Goal: Transaction & Acquisition: Book appointment/travel/reservation

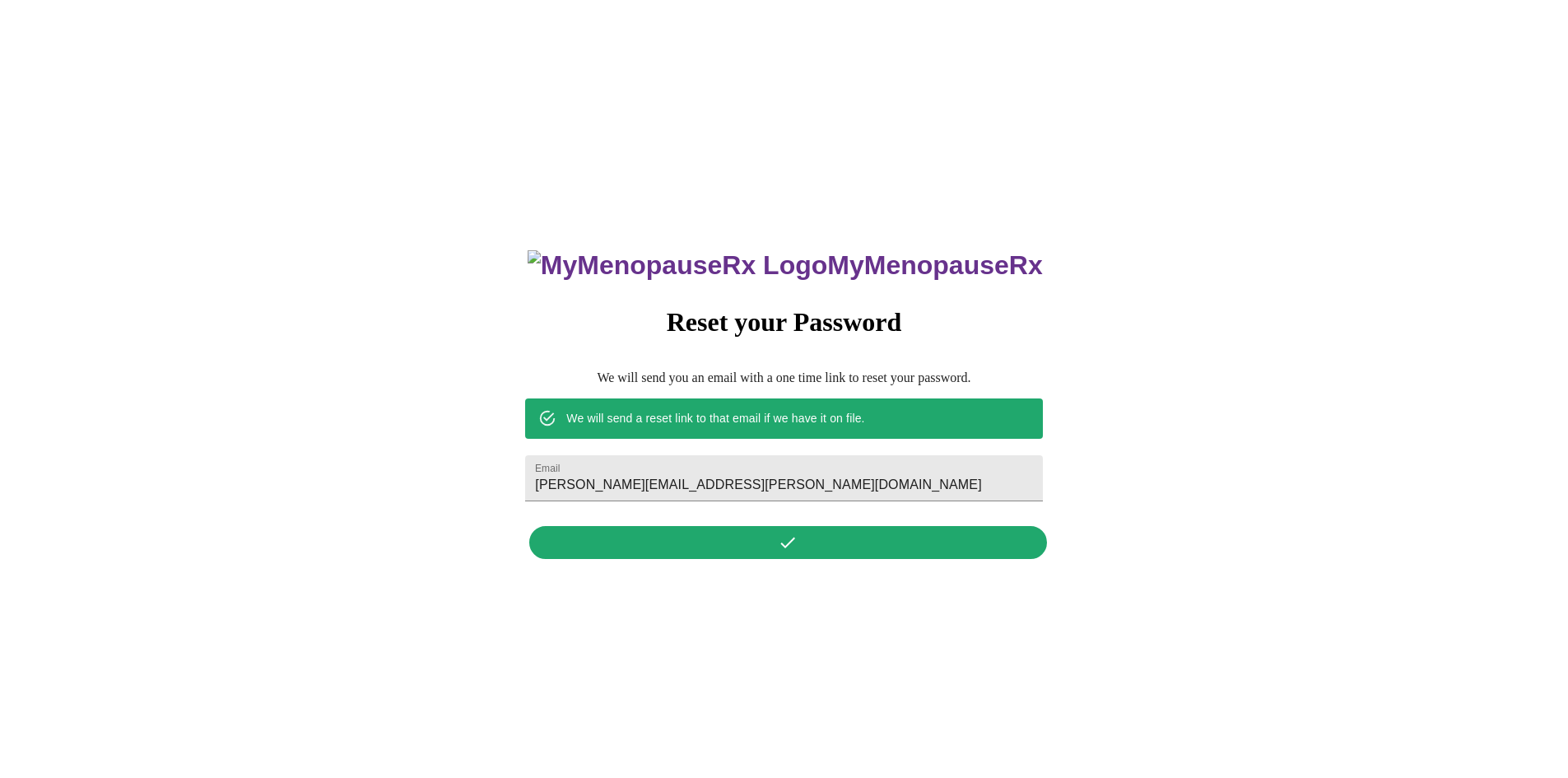
click at [779, 250] on h3 "MyMenopauseRx" at bounding box center [785, 265] width 516 height 30
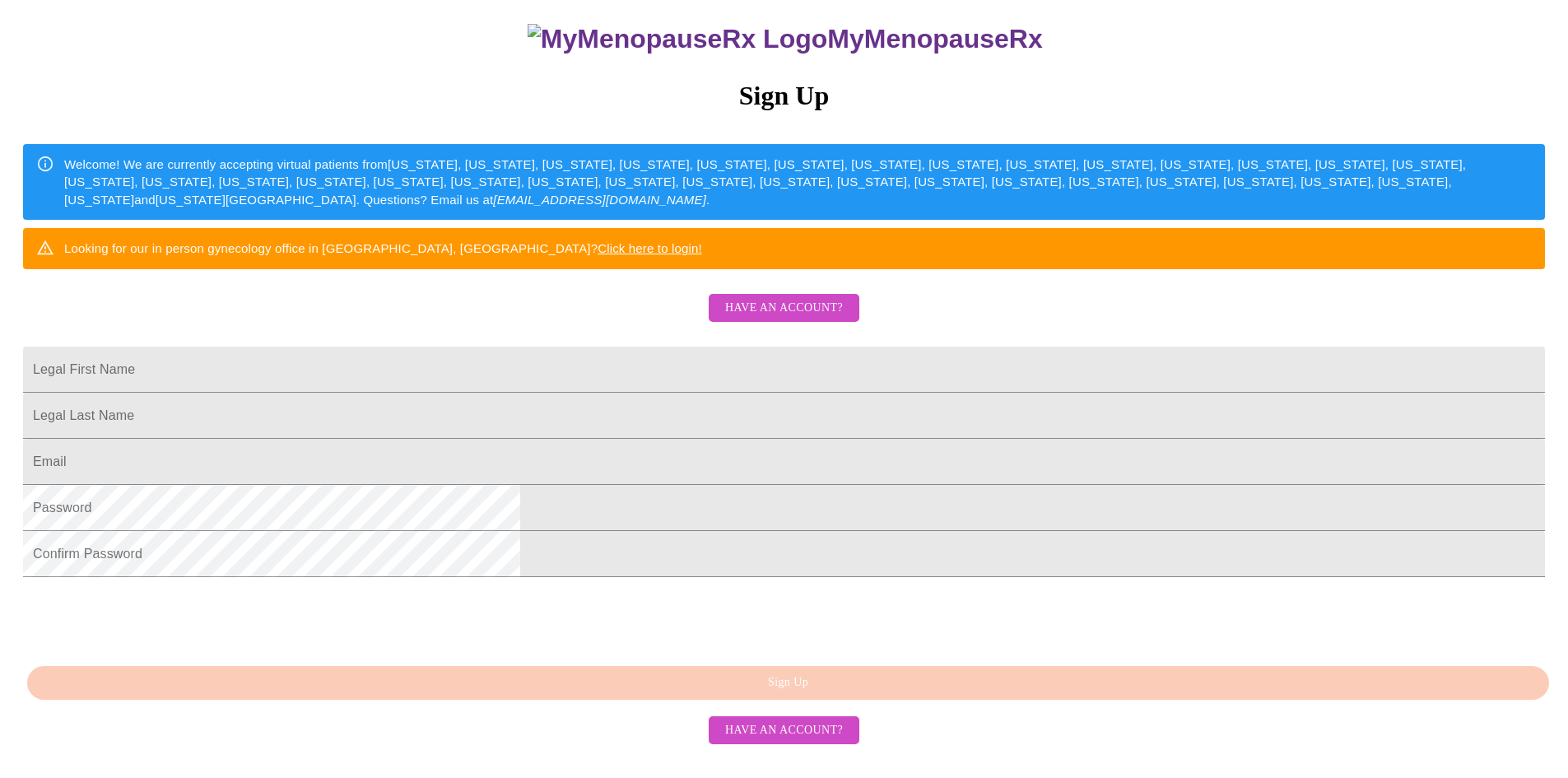
scroll to position [284, 0]
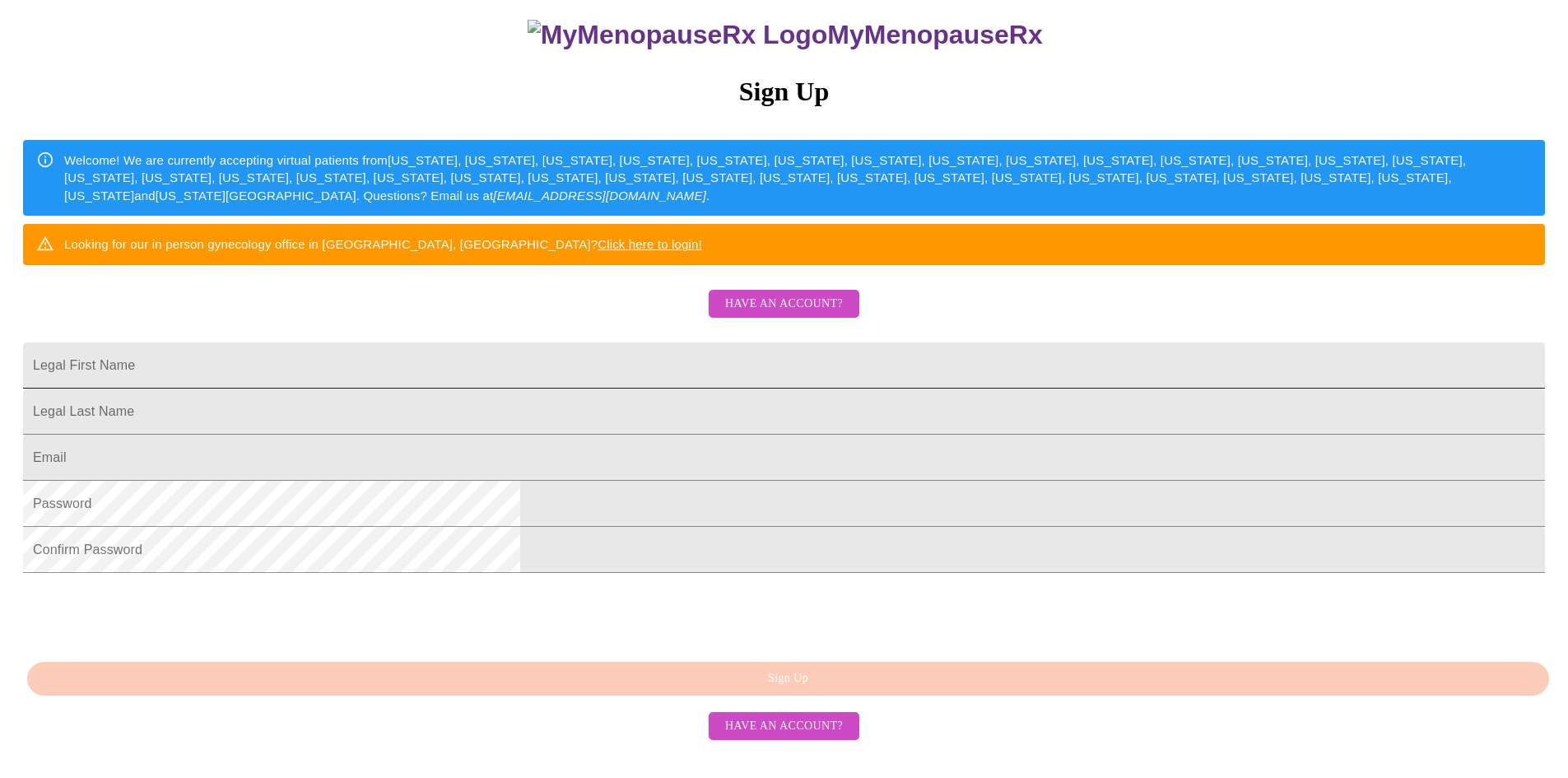
click at [654, 342] on input "Legal First Name" at bounding box center [784, 365] width 1522 height 46
type input "[EMAIL_ADDRESS][DOMAIN_NAME]"
drag, startPoint x: 544, startPoint y: 302, endPoint x: 456, endPoint y: 292, distance: 88.6
click at [456, 292] on div "MyMenopauseRx Sign Up Welcome! We are currently accepting virtual patients from…" at bounding box center [784, 304] width 1555 height 933
type input "Katherine"
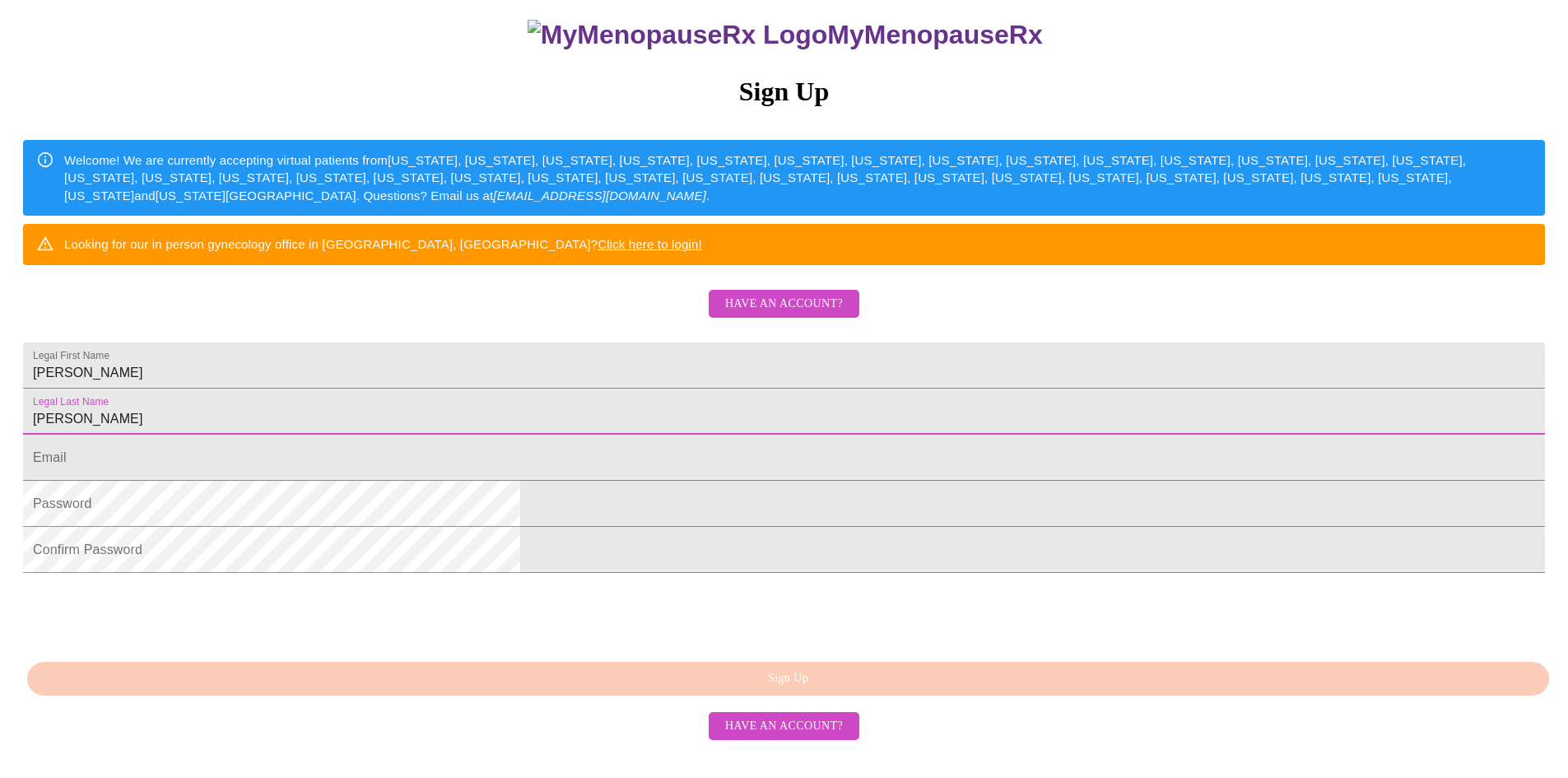
type input "Lykins"
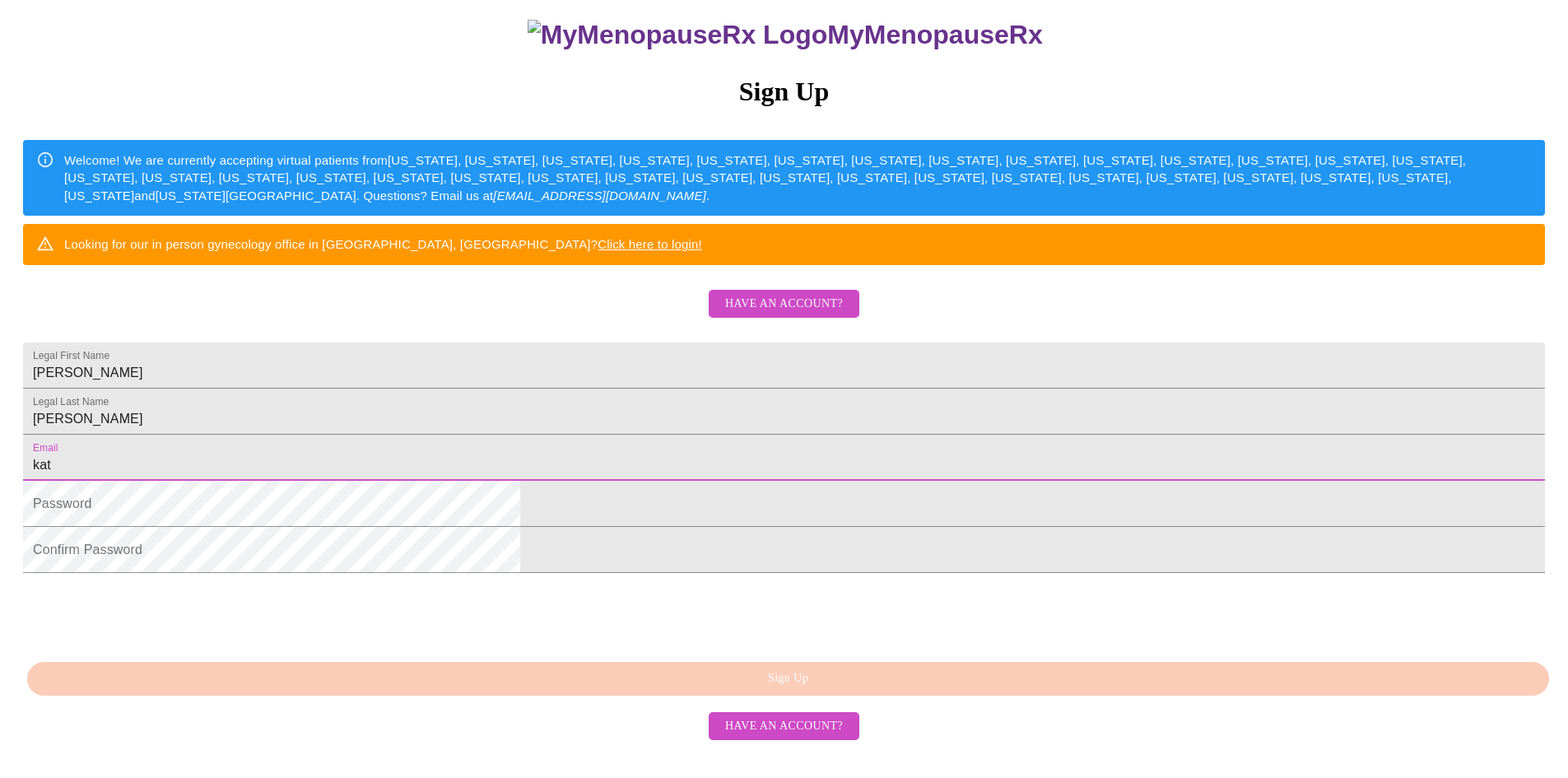
type input "kat_lykins@yahoo.com"
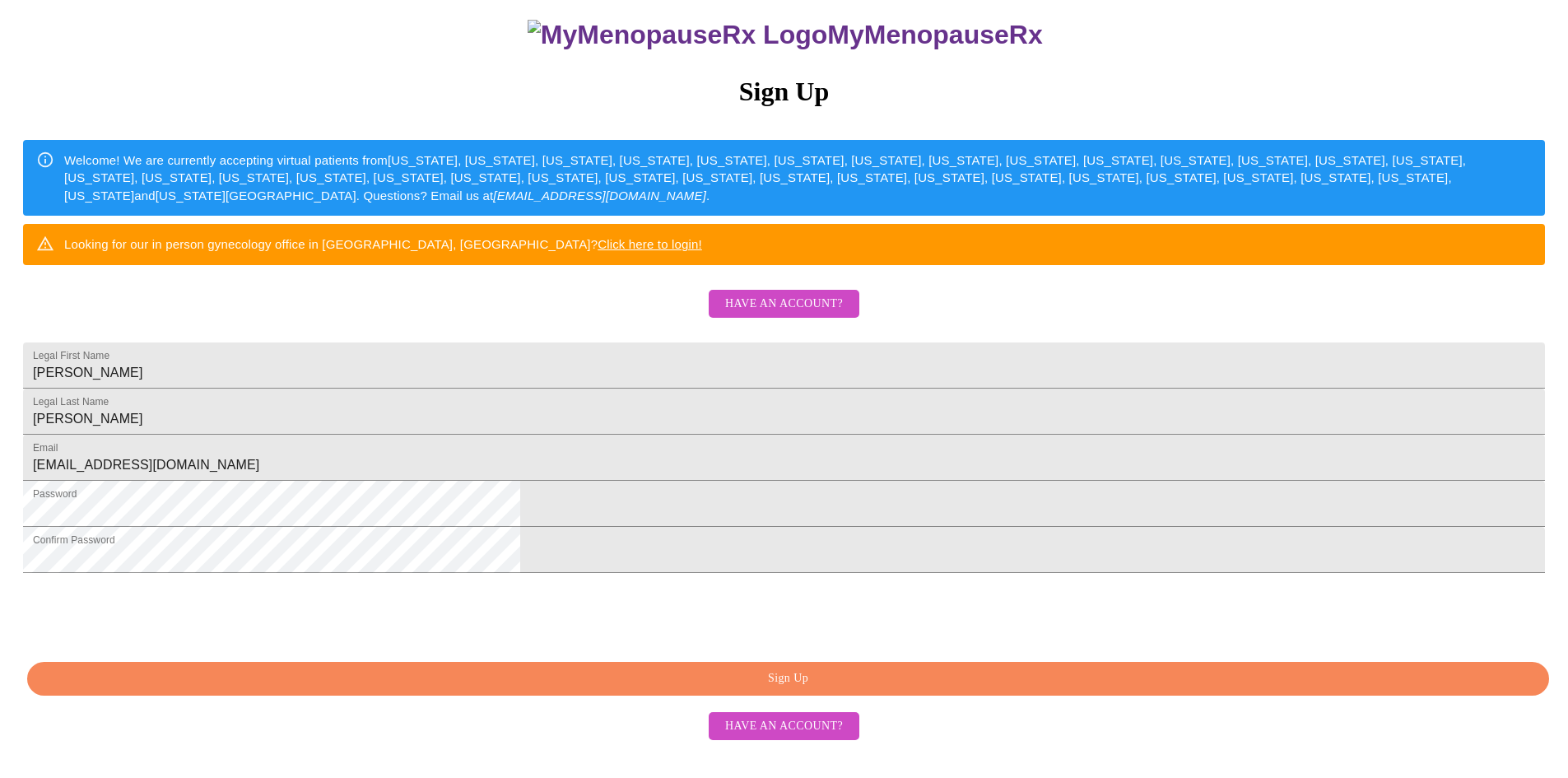
click at [825, 688] on span "Sign Up" at bounding box center [788, 678] width 1485 height 20
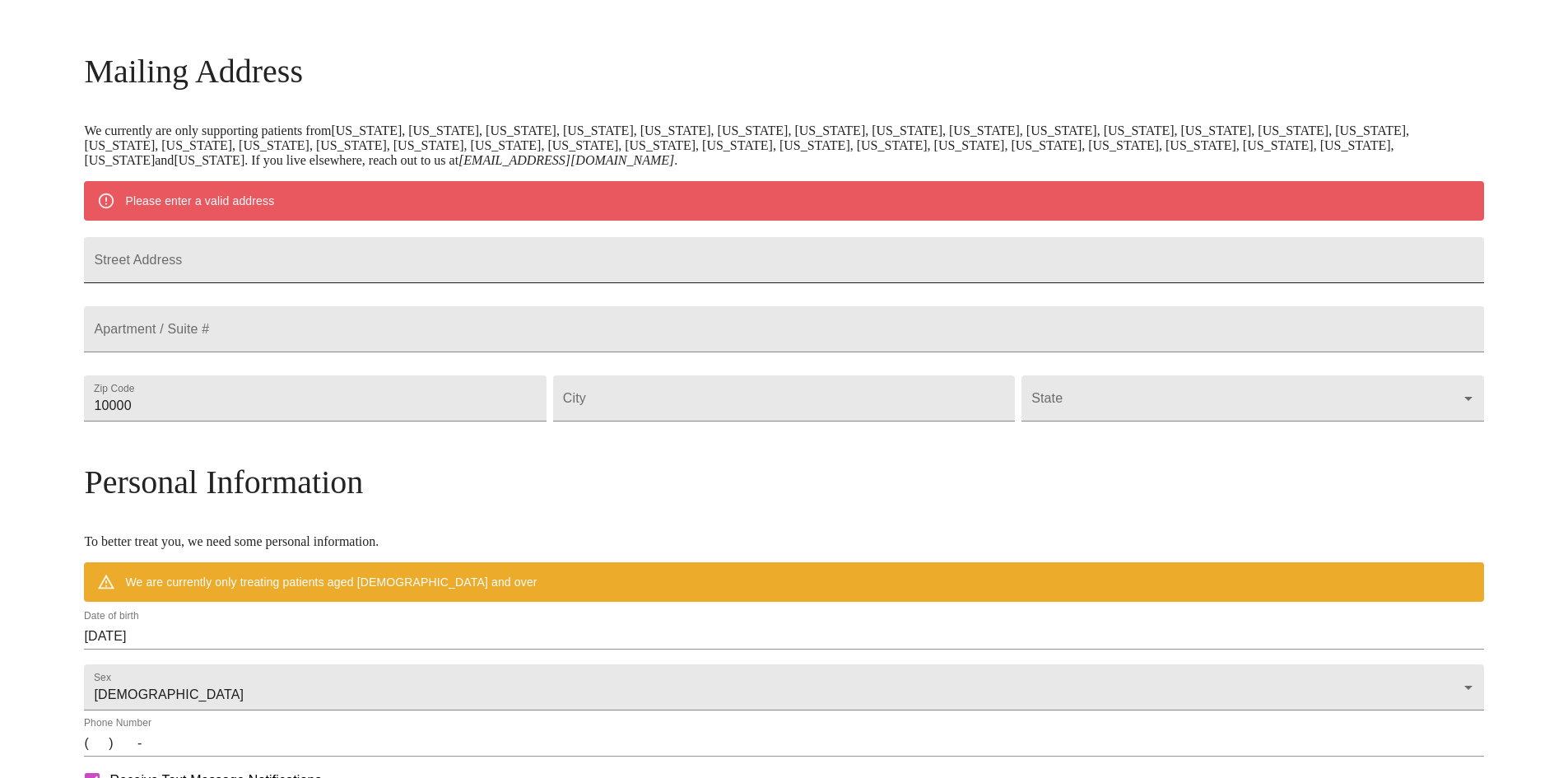
click at [645, 279] on input "Street Address" at bounding box center [784, 260] width 1399 height 46
type input "308 Dawn Ct"
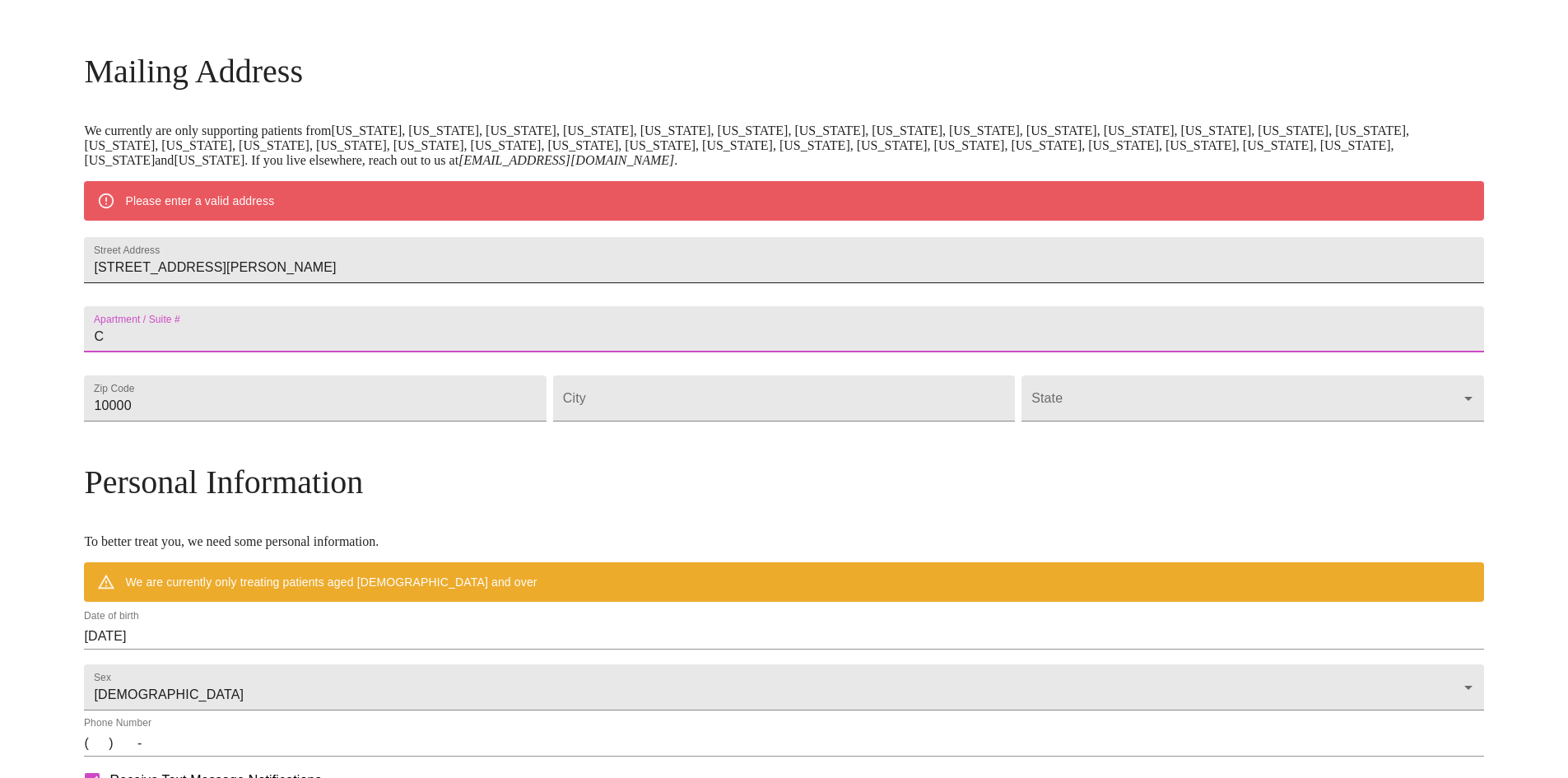
type input "C"
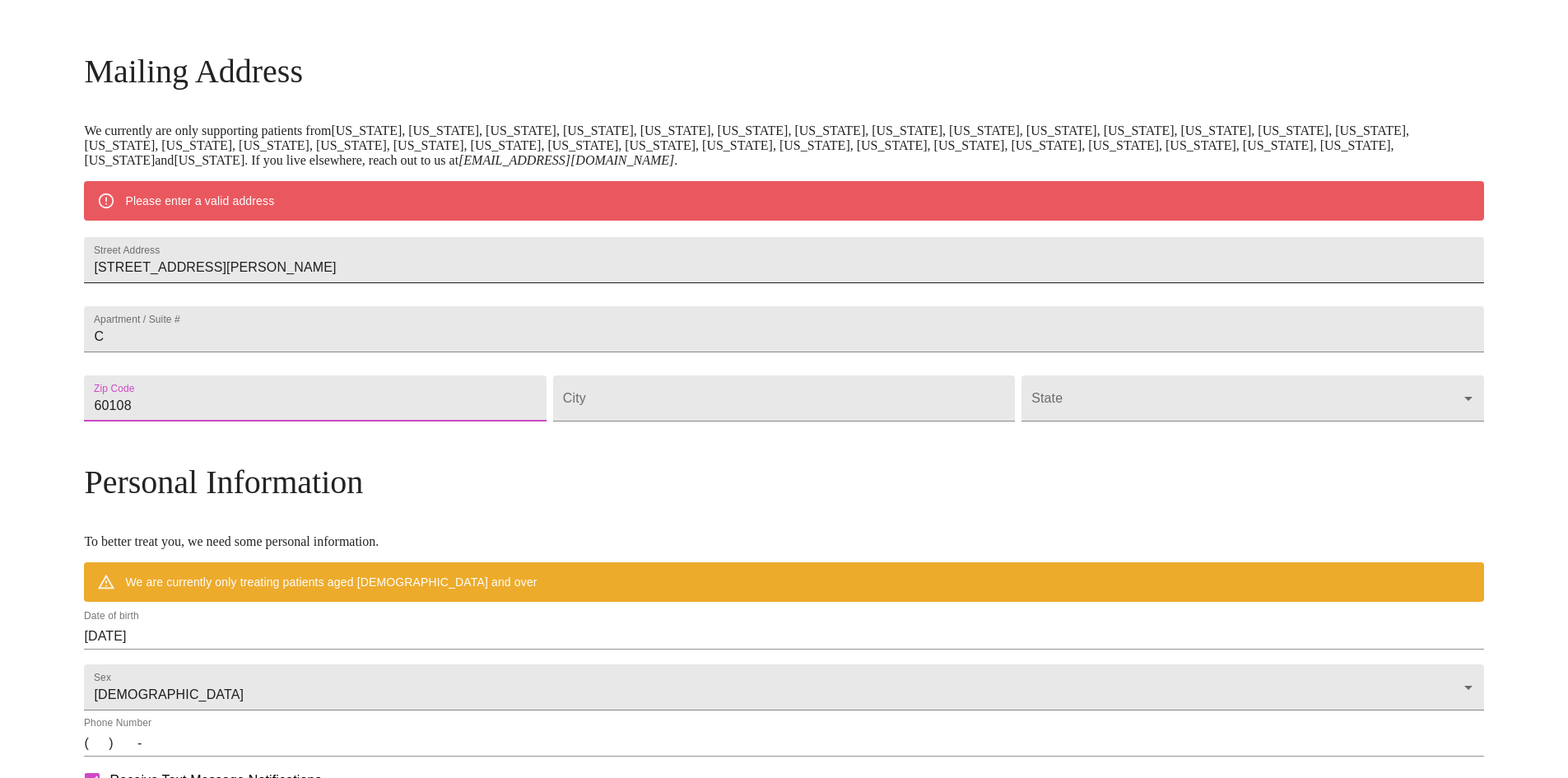
type input "60108"
type input "Bloomingdale"
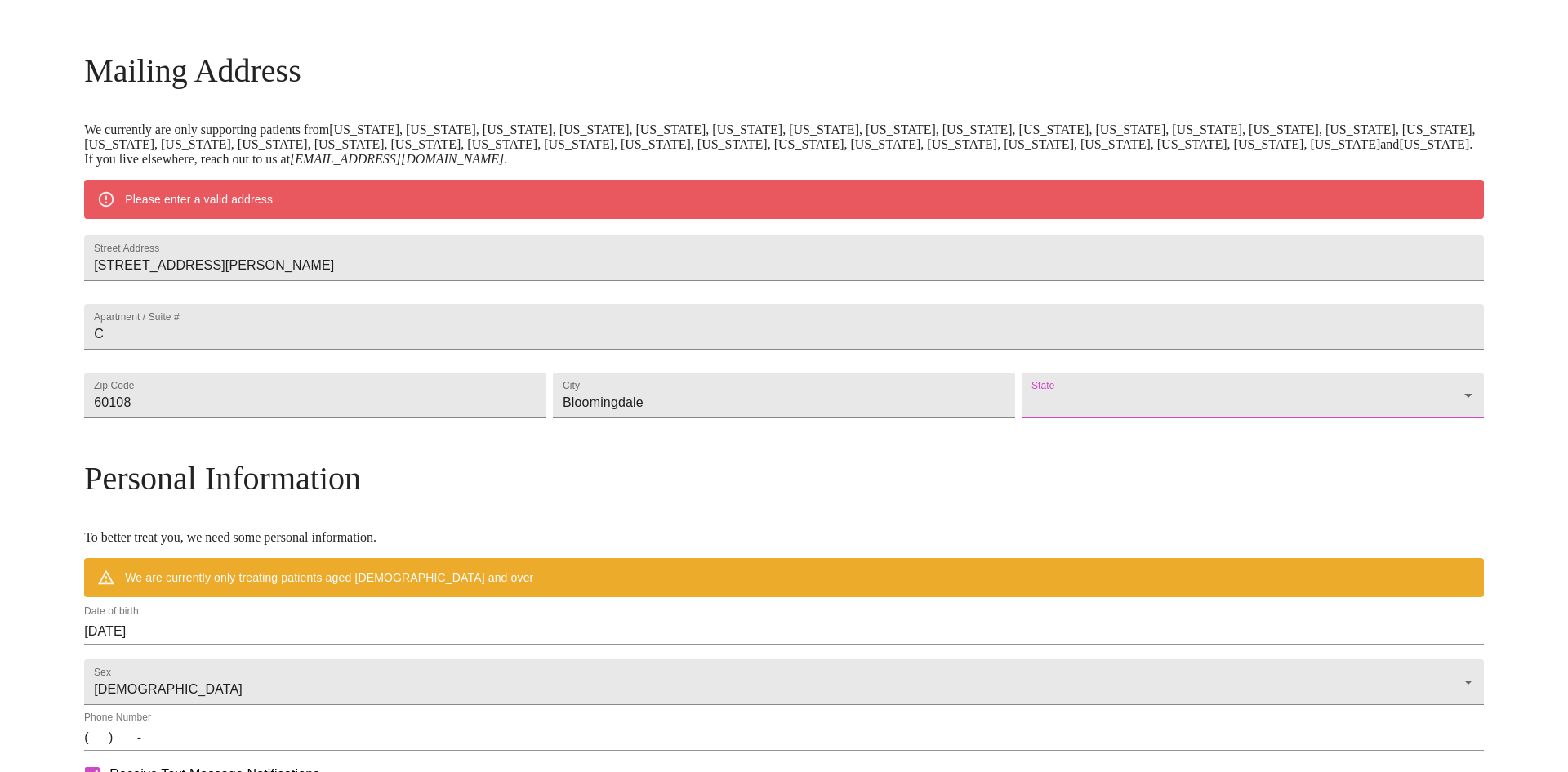
click at [1049, 435] on body "MyMenopauseRx Welcome to MyMenopauseRx Since it's your first time here, you'll …" at bounding box center [784, 425] width 1555 height 1273
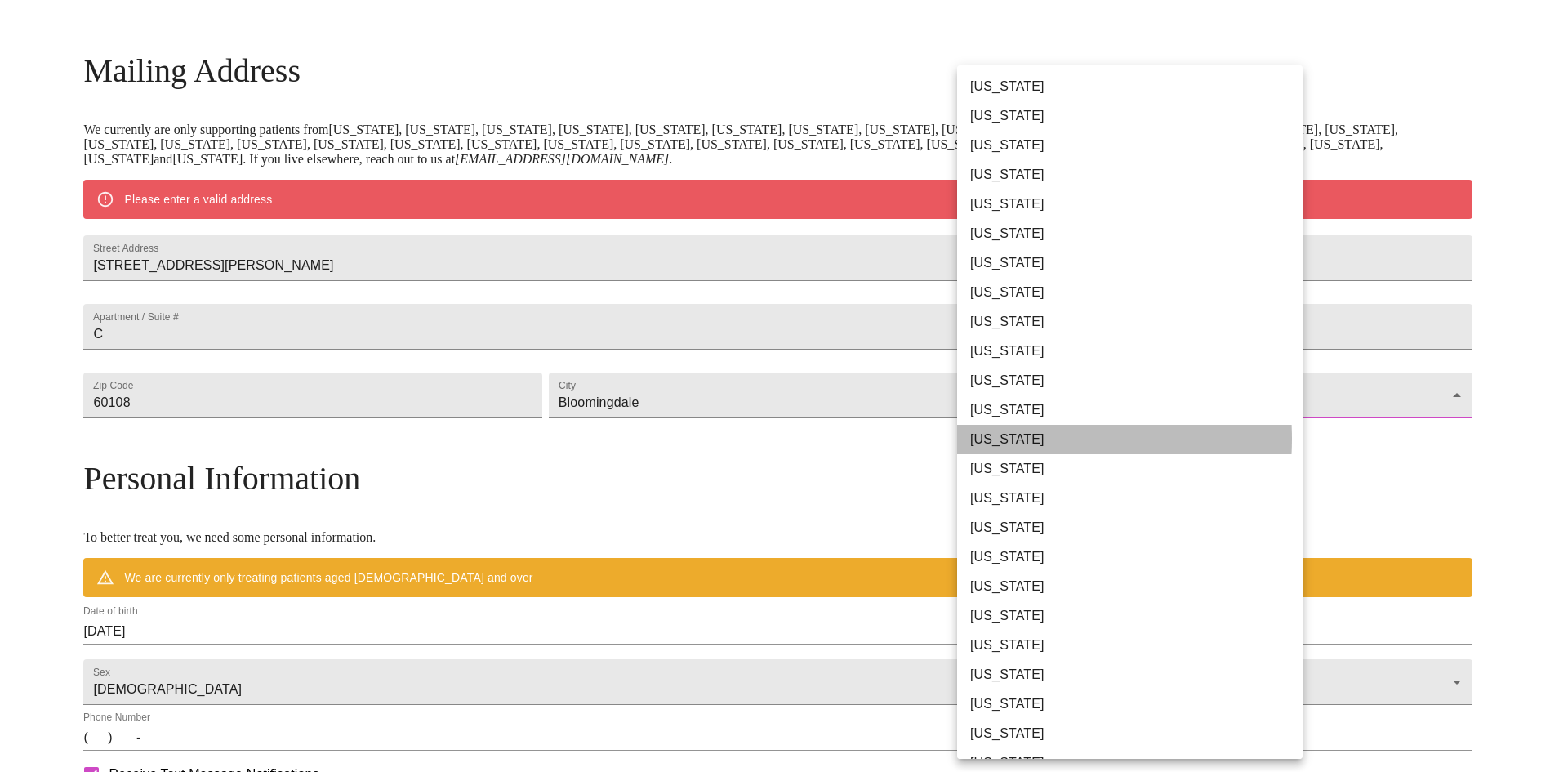
click at [1006, 438] on li "Illinois" at bounding box center [1136, 438] width 357 height 29
type input "Illinois"
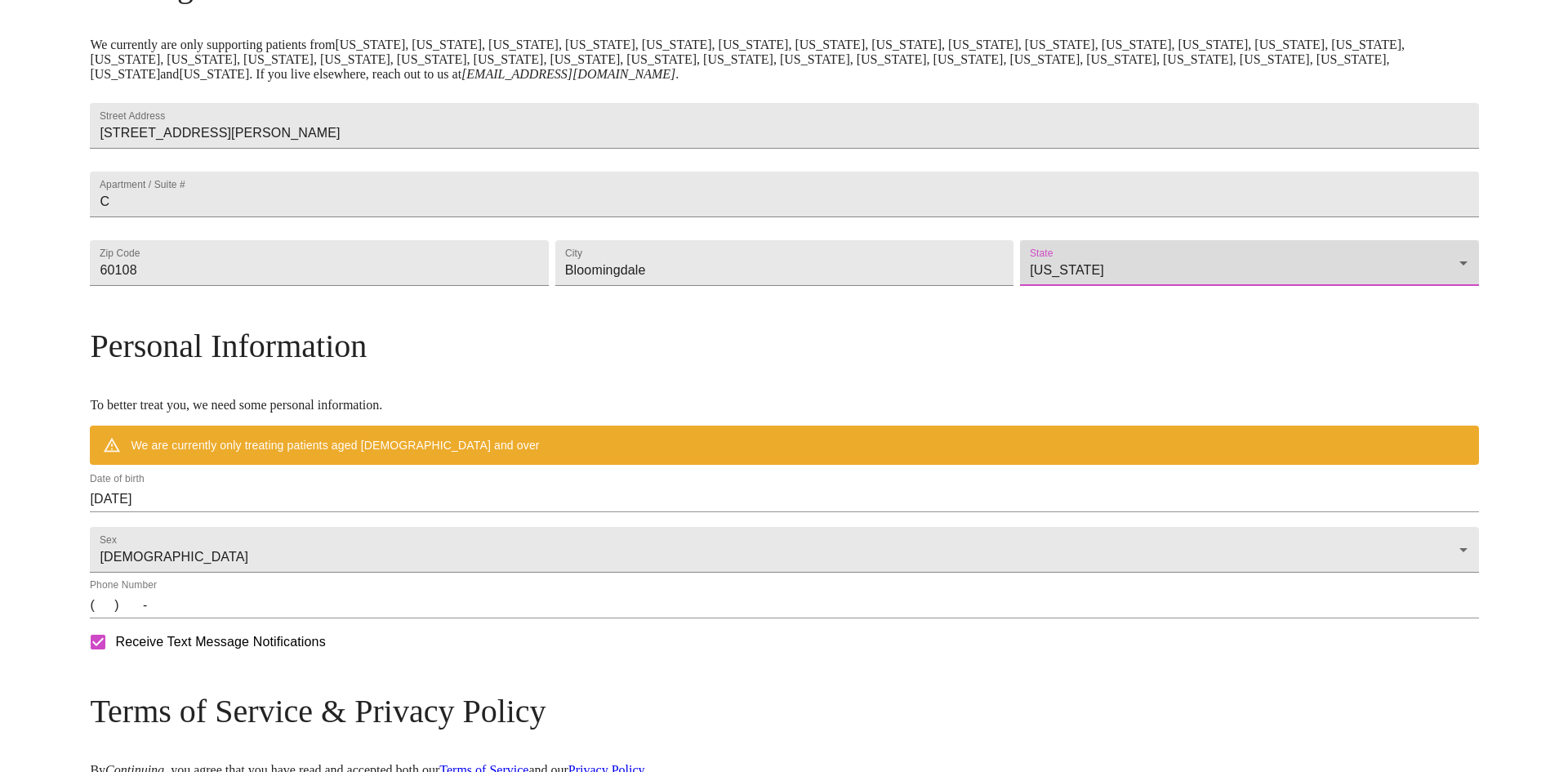
scroll to position [463, 0]
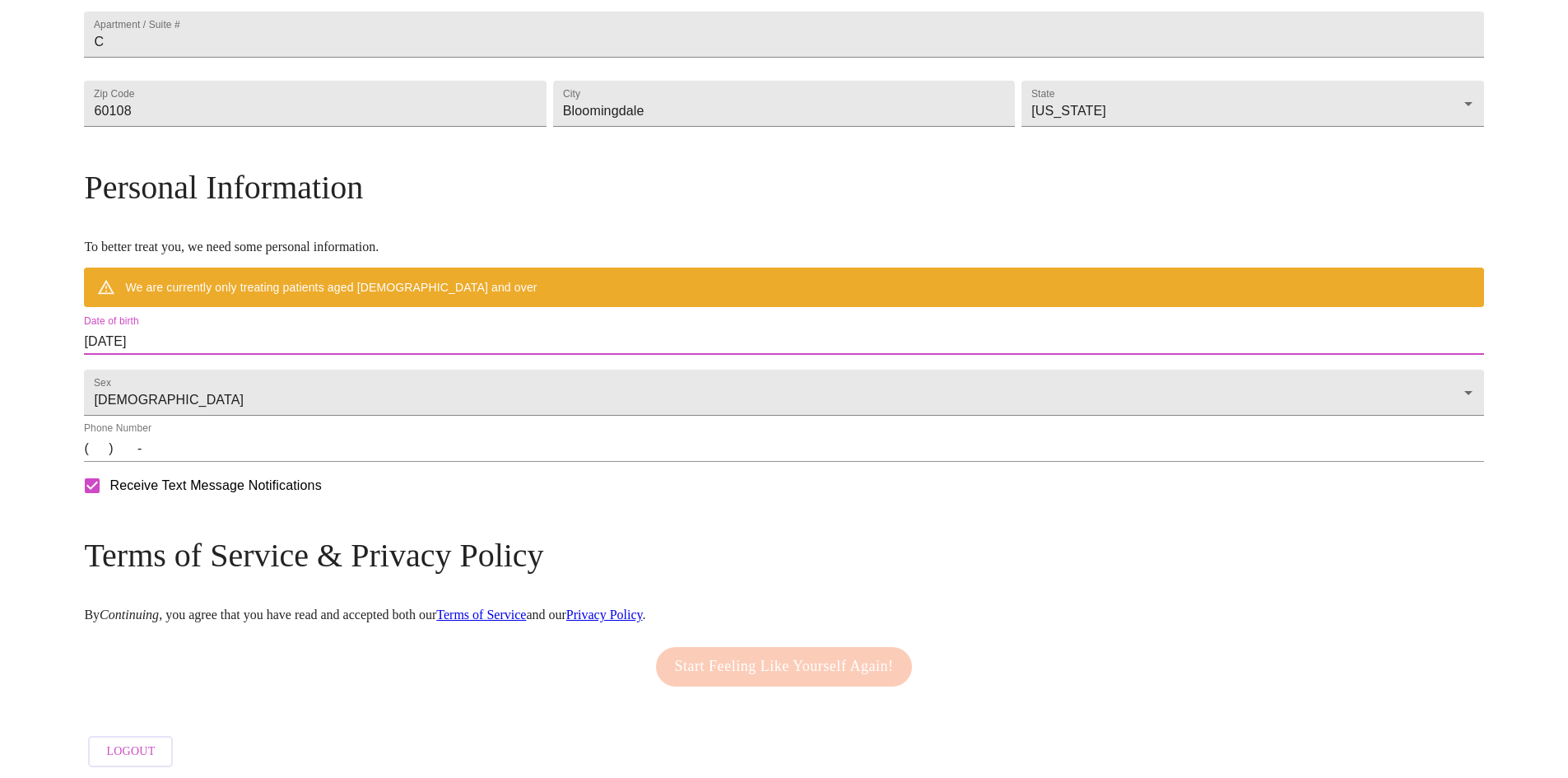
drag, startPoint x: 386, startPoint y: 382, endPoint x: 203, endPoint y: 365, distance: 183.8
click at [203, 365] on div "MyMenopauseRx Welcome to MyMenopauseRx Since it's your first time here, you'll …" at bounding box center [784, 157] width 1399 height 1235
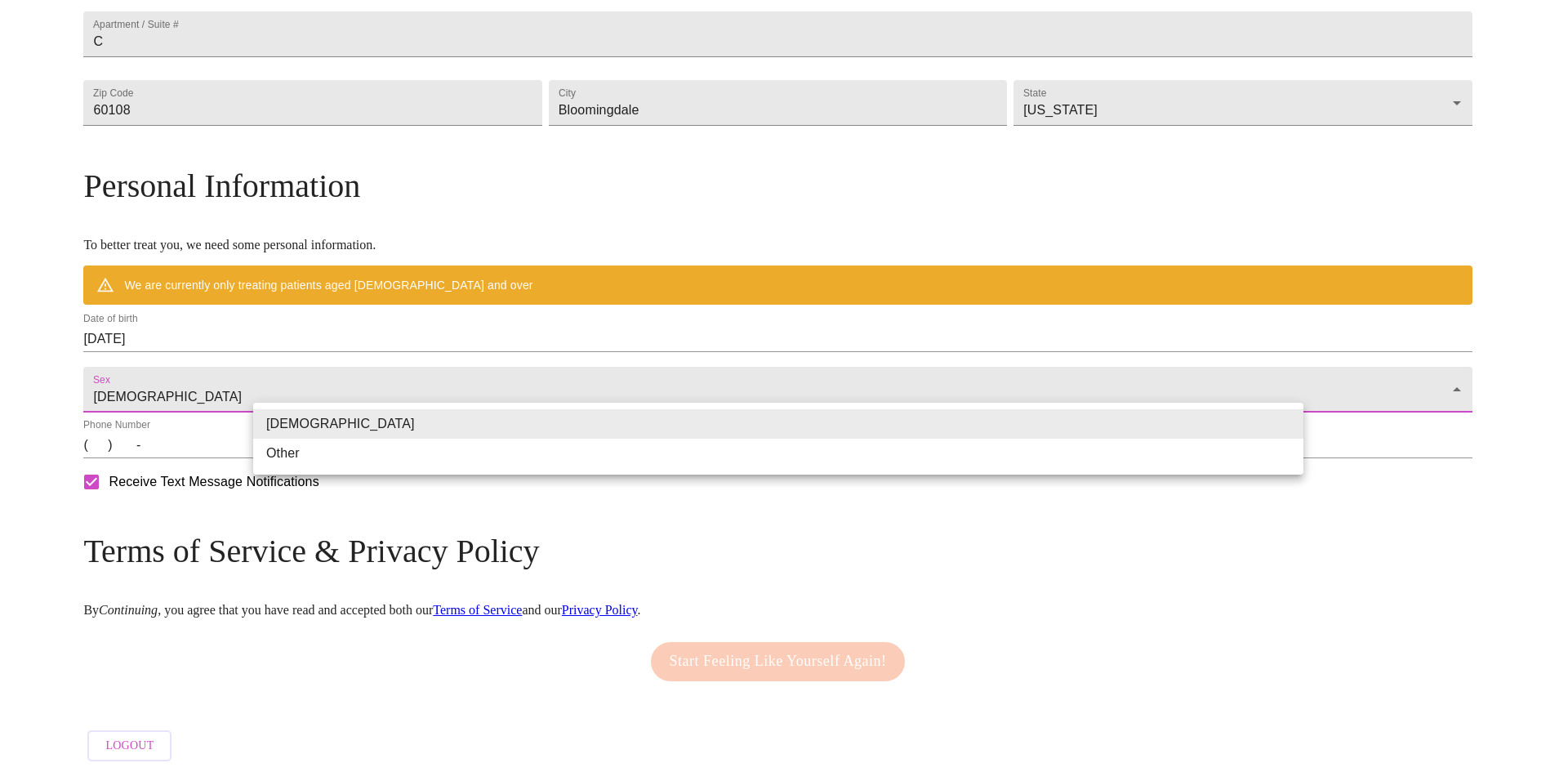
click at [384, 438] on body "MyMenopauseRx Welcome to MyMenopauseRx Since it's your first time here, you'll …" at bounding box center [784, 156] width 1555 height 1225
click at [311, 426] on li "Female" at bounding box center [778, 423] width 1050 height 29
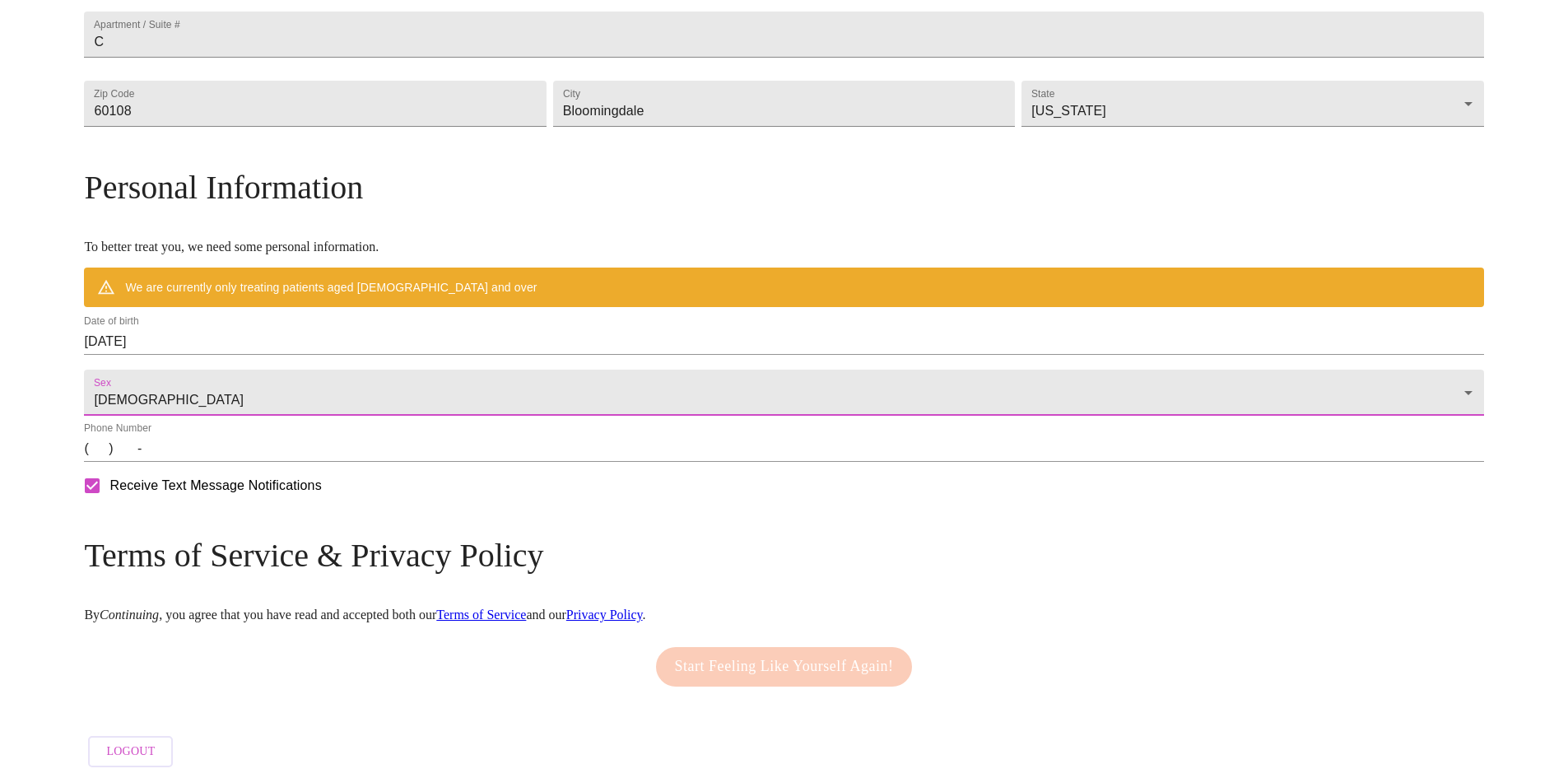
click at [354, 355] on input "09/19/2025" at bounding box center [784, 342] width 1399 height 27
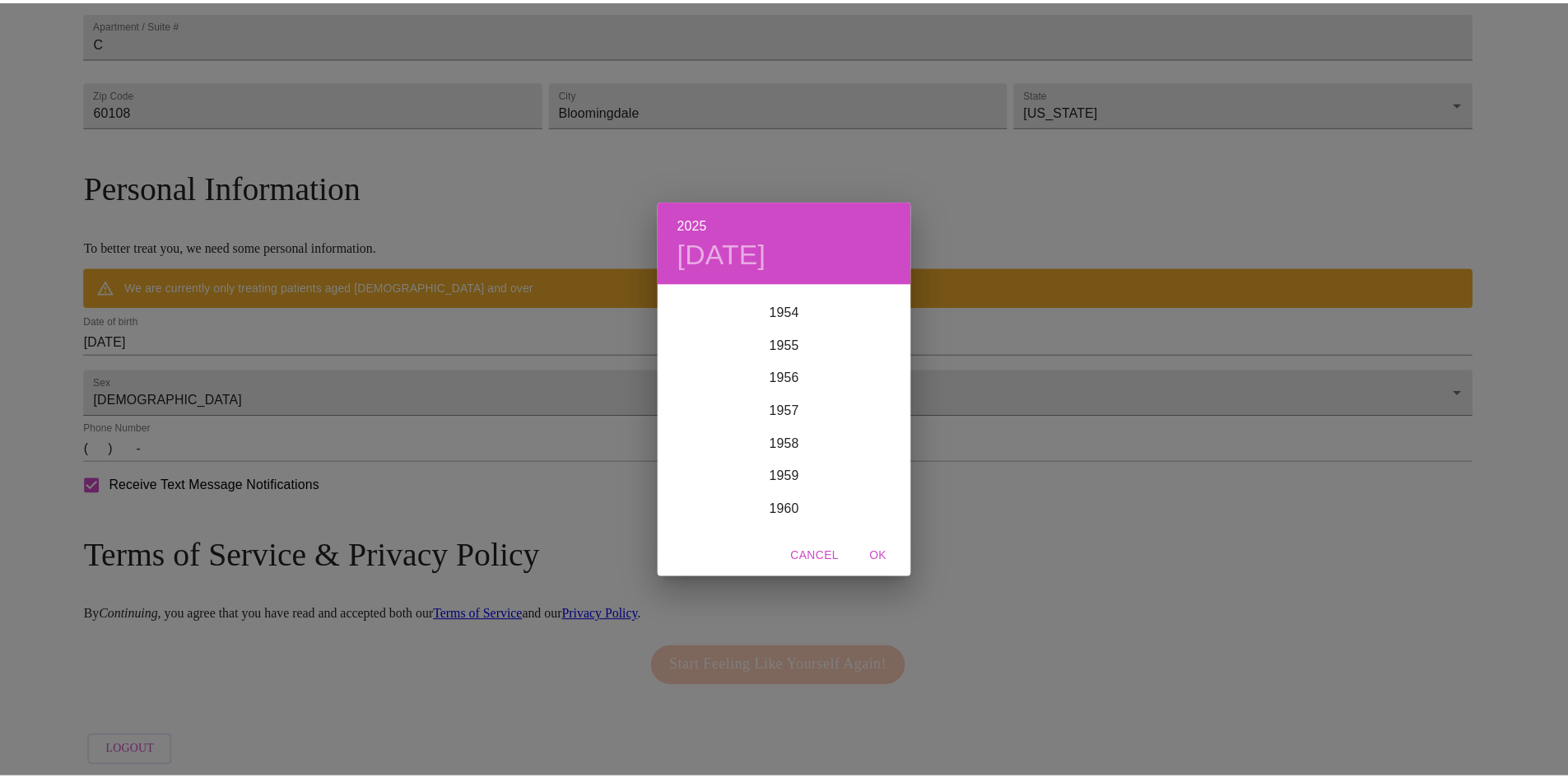
scroll to position [2291, 0]
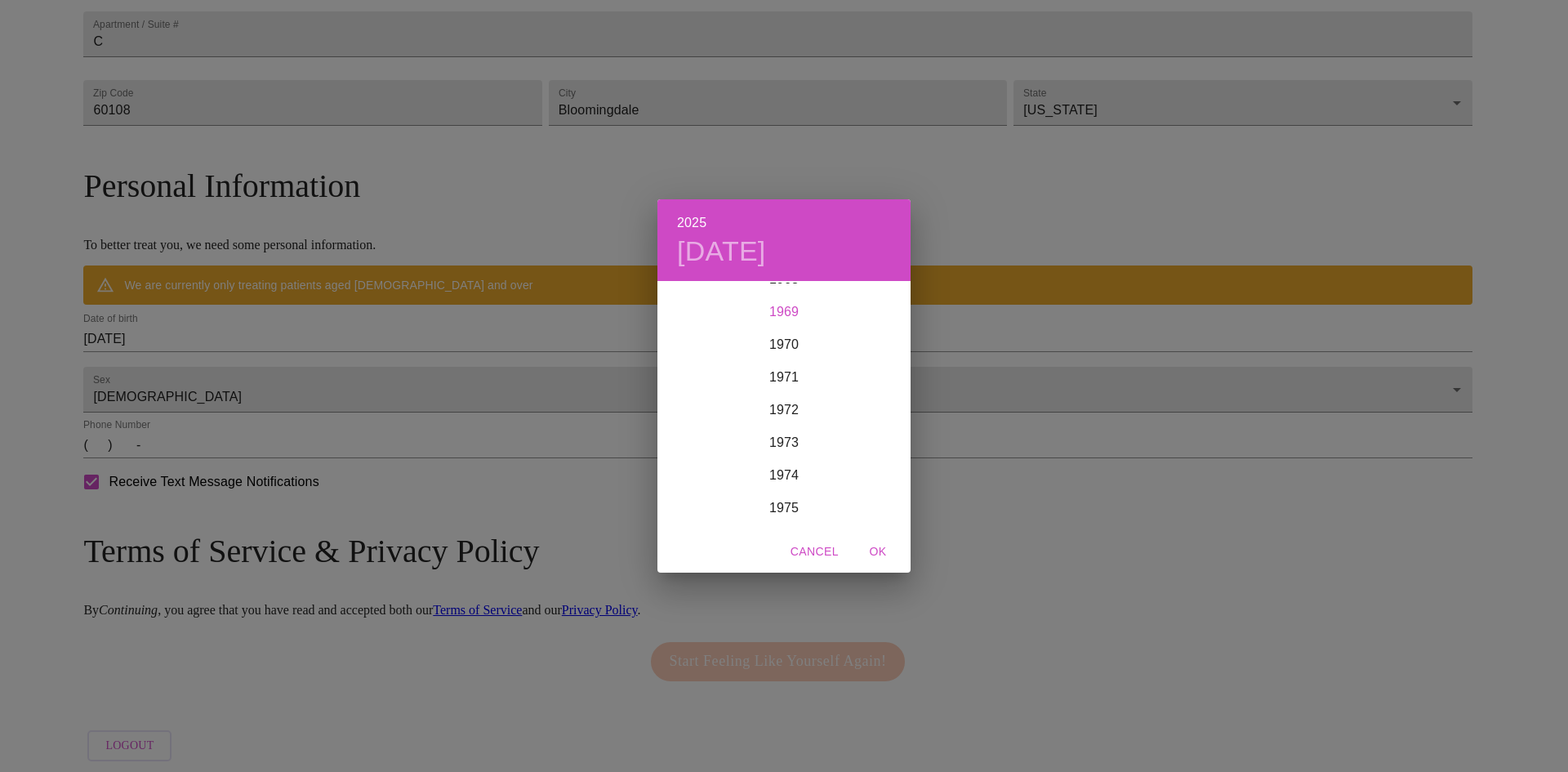
click at [779, 313] on div "1969" at bounding box center [784, 312] width 254 height 33
click at [872, 377] on div "Jun" at bounding box center [869, 375] width 85 height 62
click at [681, 483] on p "29" at bounding box center [686, 485] width 13 height 17
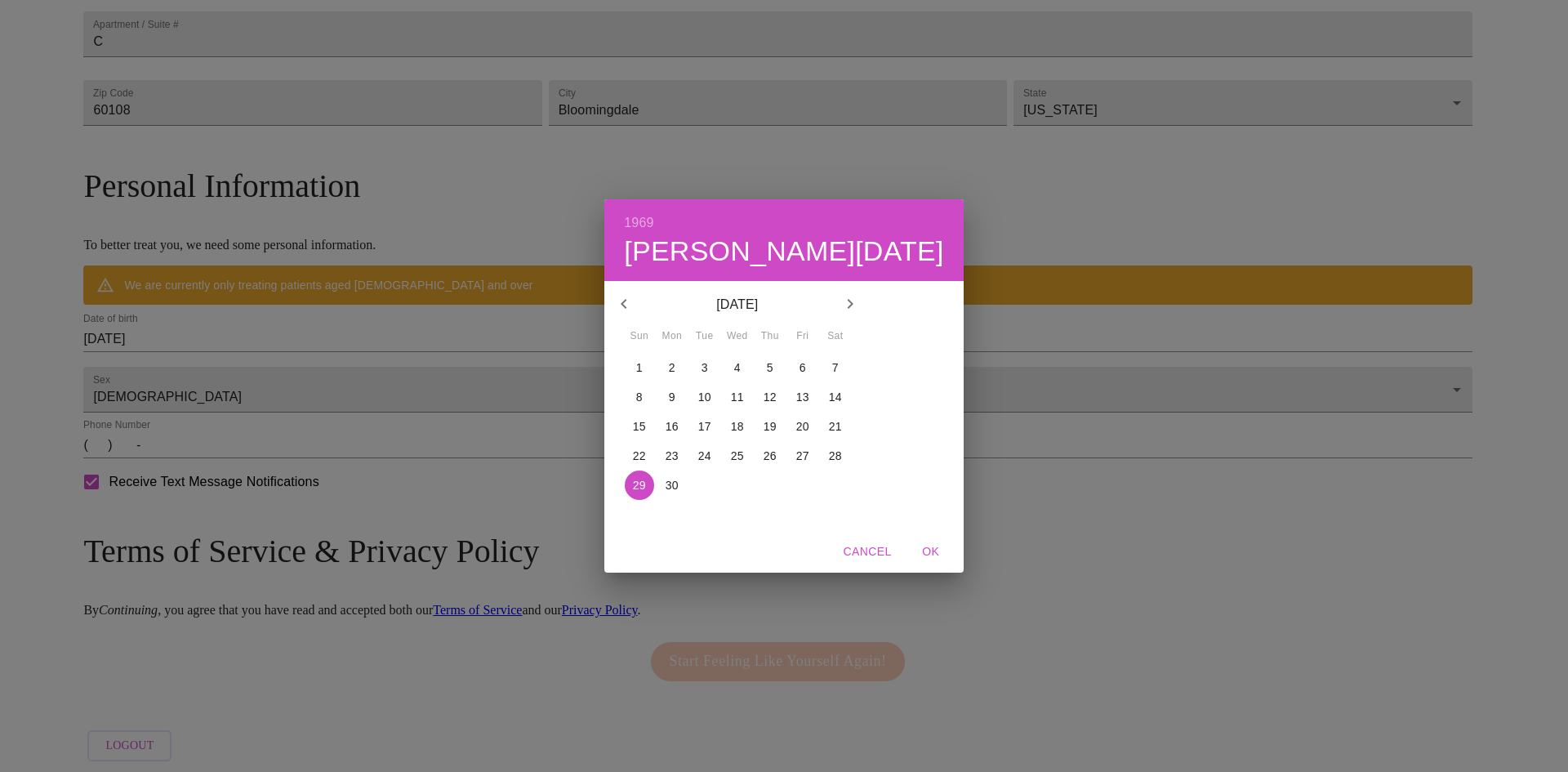
click at [911, 556] on span "OK" at bounding box center [931, 551] width 40 height 20
type input "06/29/1969"
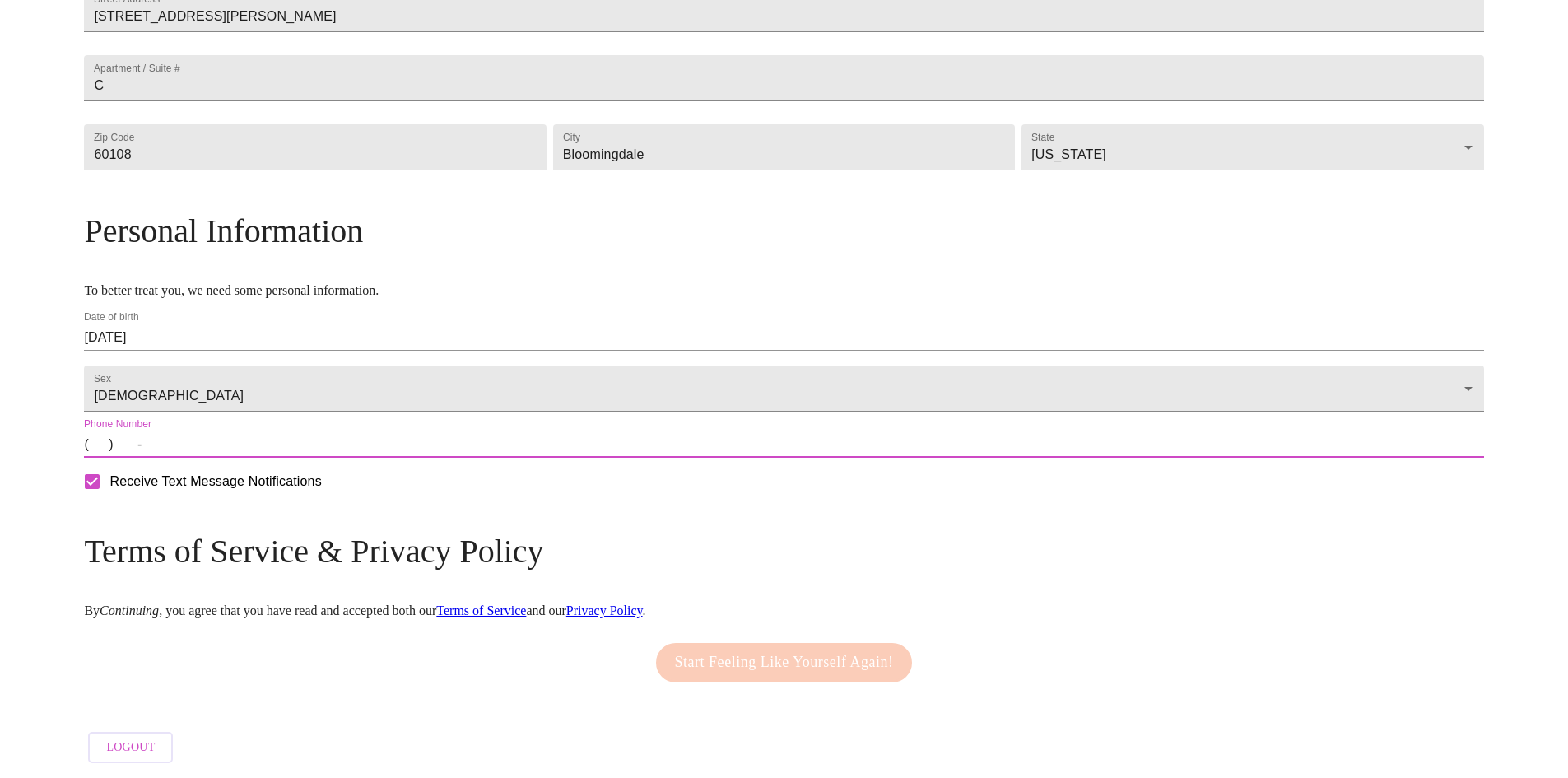
click at [267, 449] on input "(   )    -" at bounding box center [784, 444] width 1399 height 27
type input "(630) 697-9000"
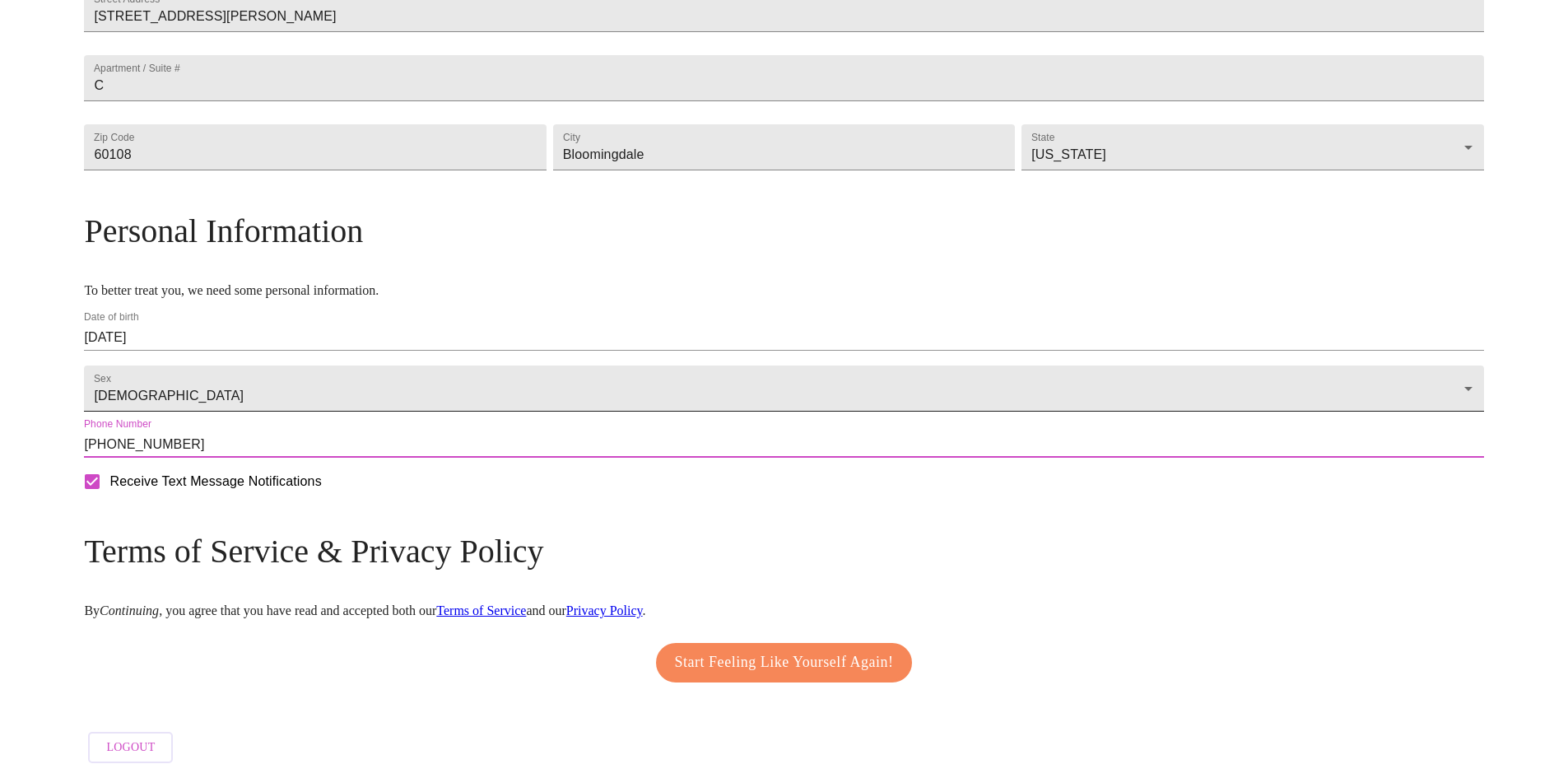
scroll to position [470, 0]
click at [854, 657] on span "Start Feeling Like Yourself Again!" at bounding box center [784, 663] width 219 height 27
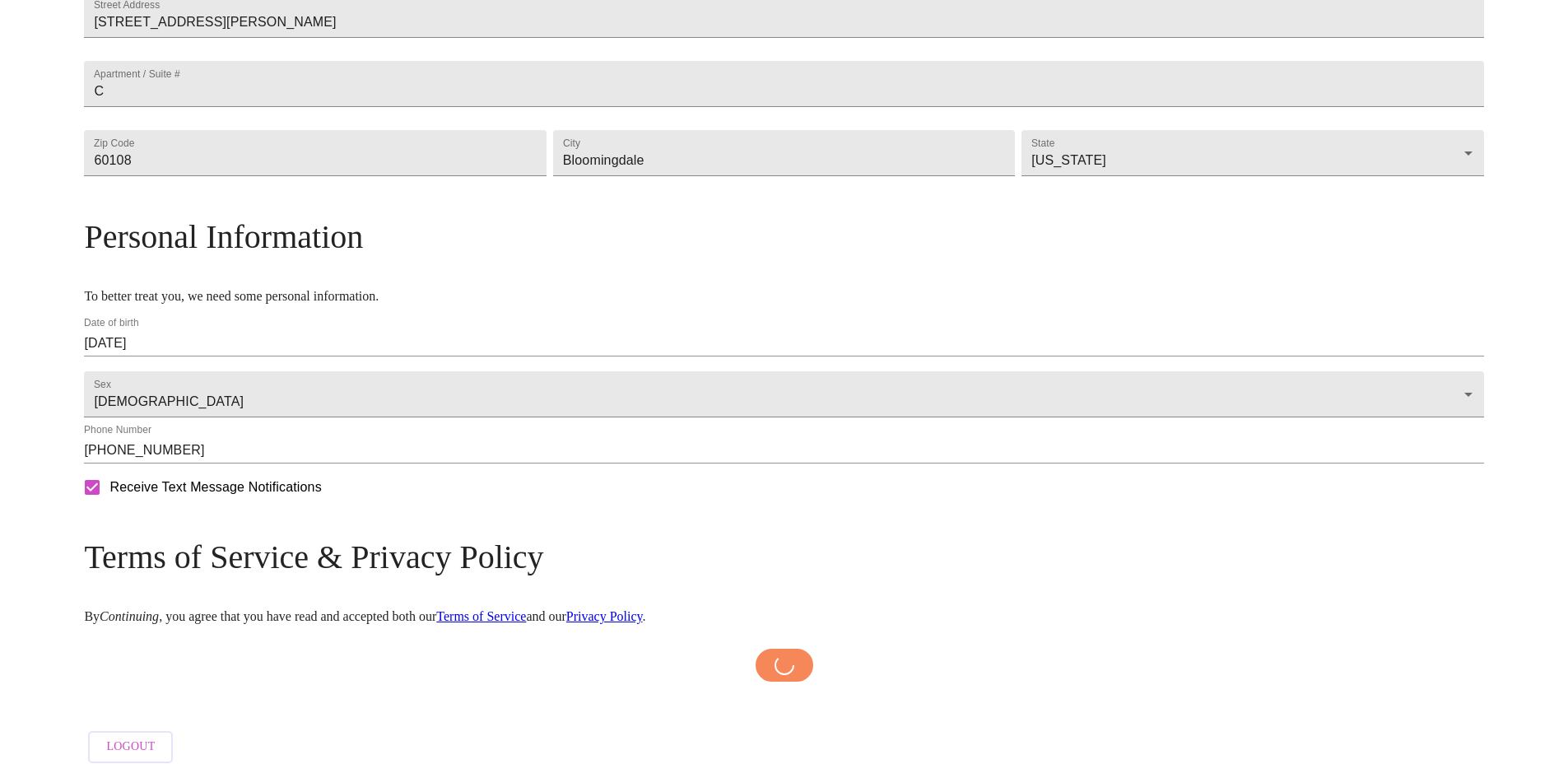
scroll to position [464, 0]
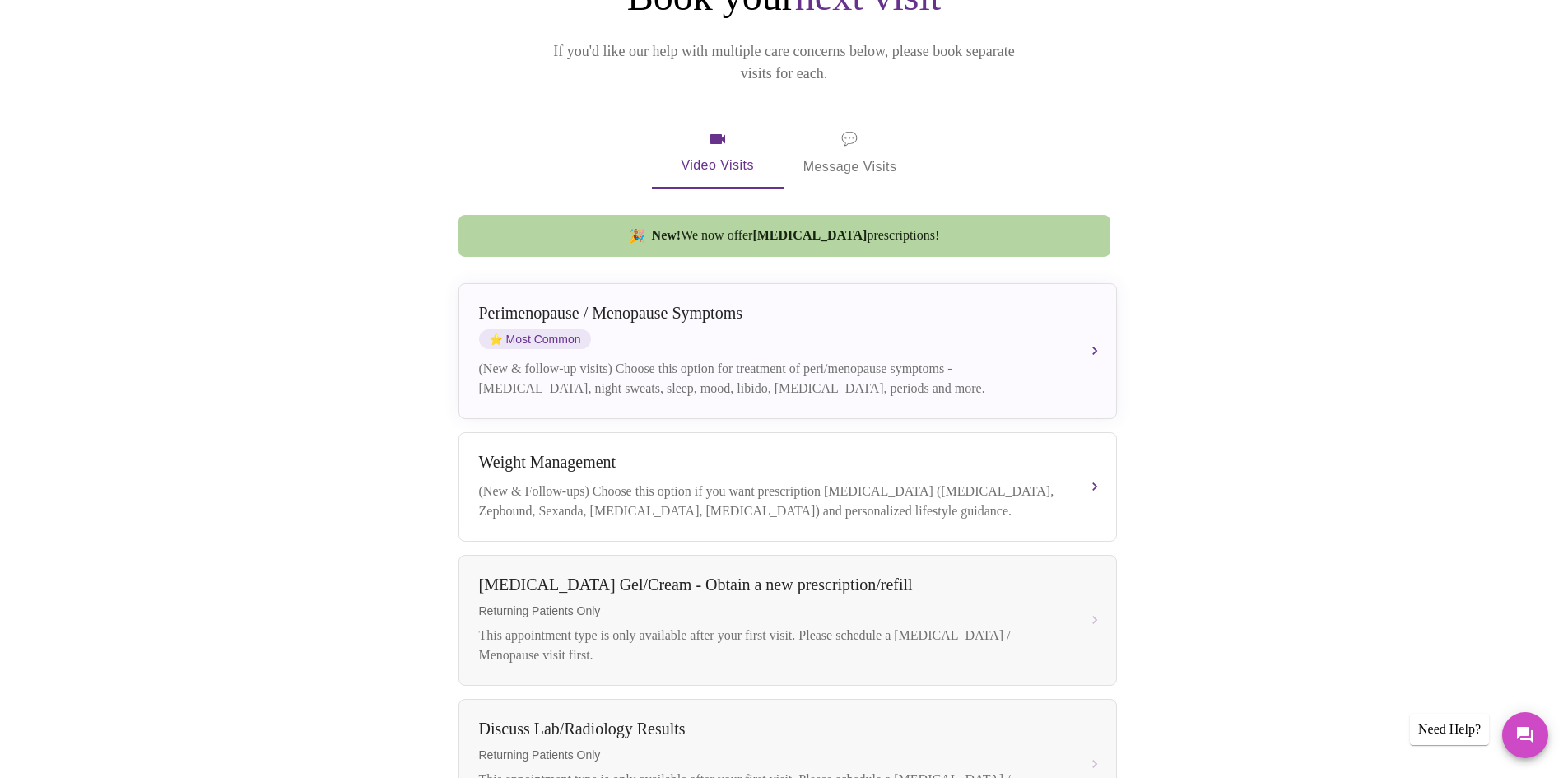
scroll to position [216, 0]
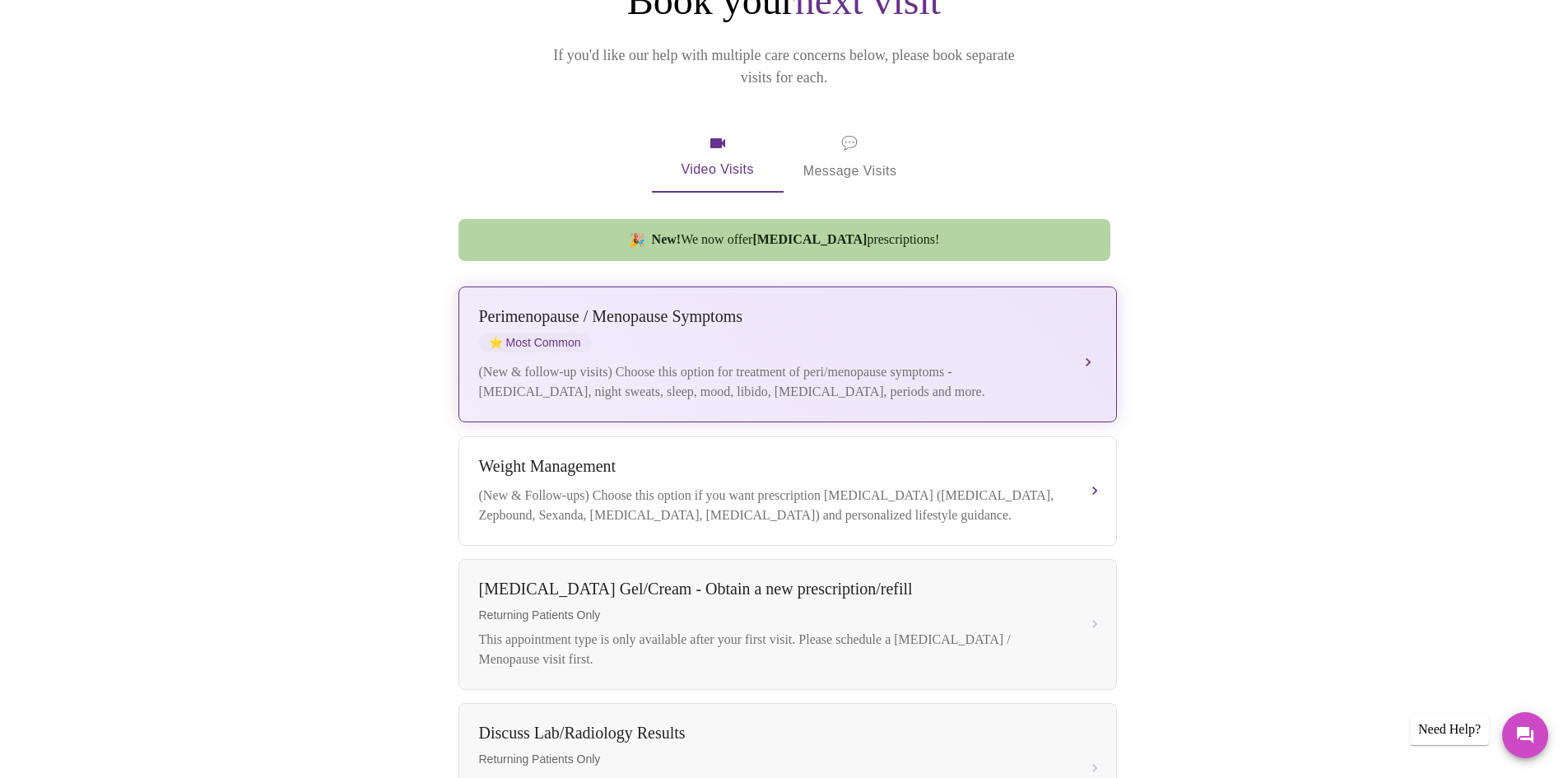
click at [1064, 333] on div "Perimenopause / Menopause Symptoms ⭐ Most Common (New & follow-up visits) Choos…" at bounding box center [788, 354] width 618 height 95
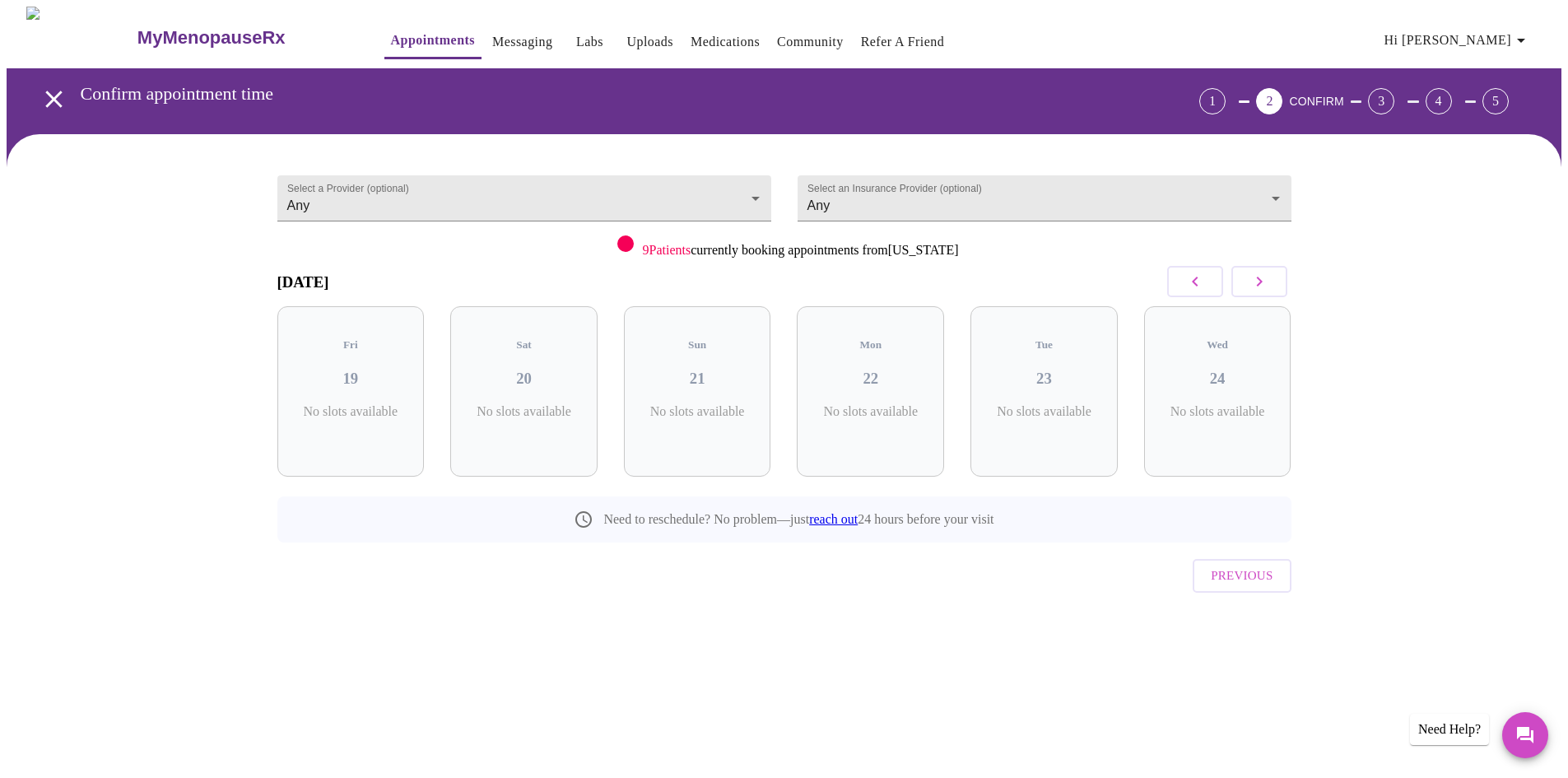
scroll to position [0, 0]
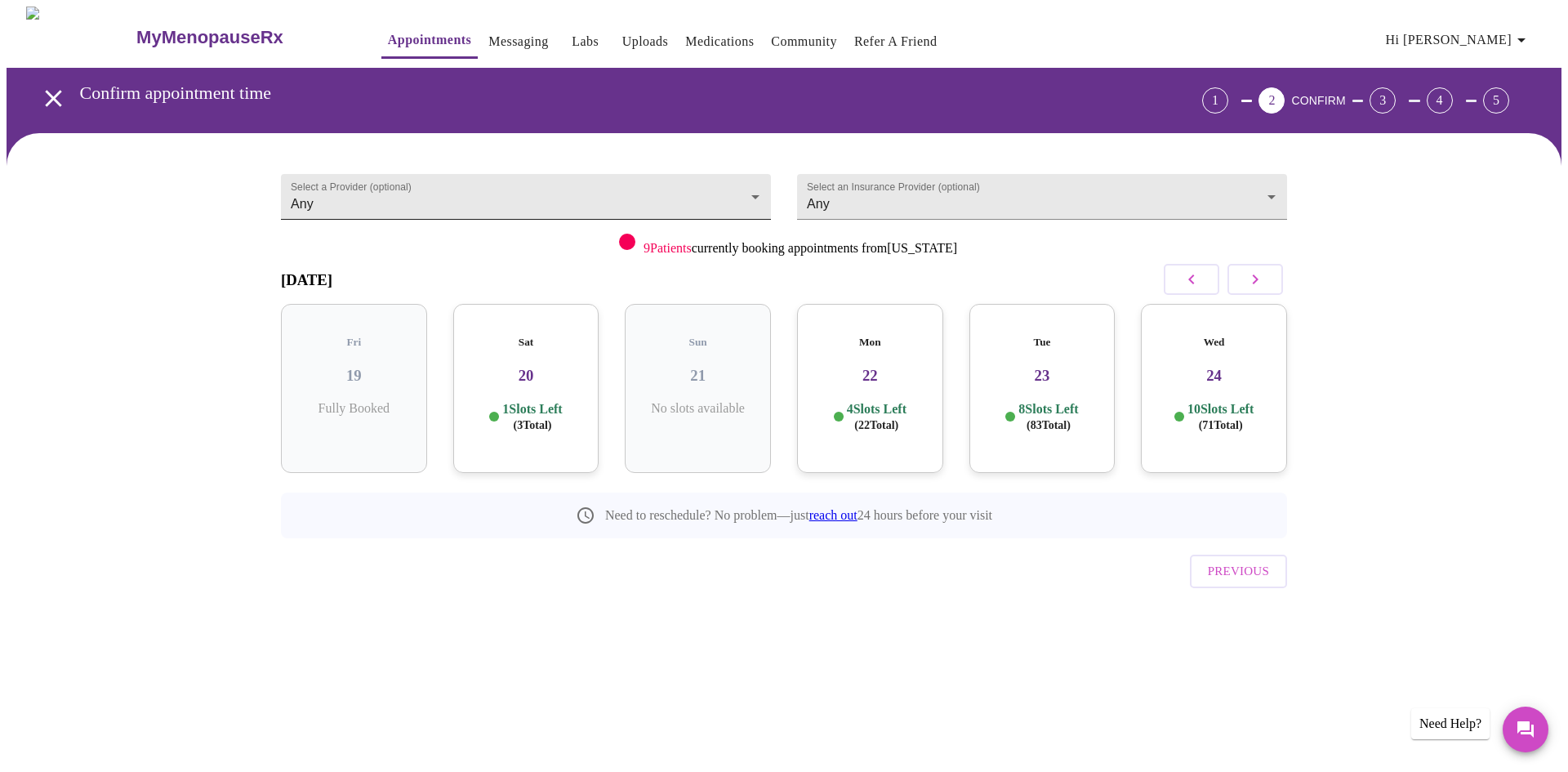
click at [491, 202] on body "MyMenopauseRx Appointments Messaging Labs Uploads Medications Community Refer a…" at bounding box center [784, 337] width 1555 height 663
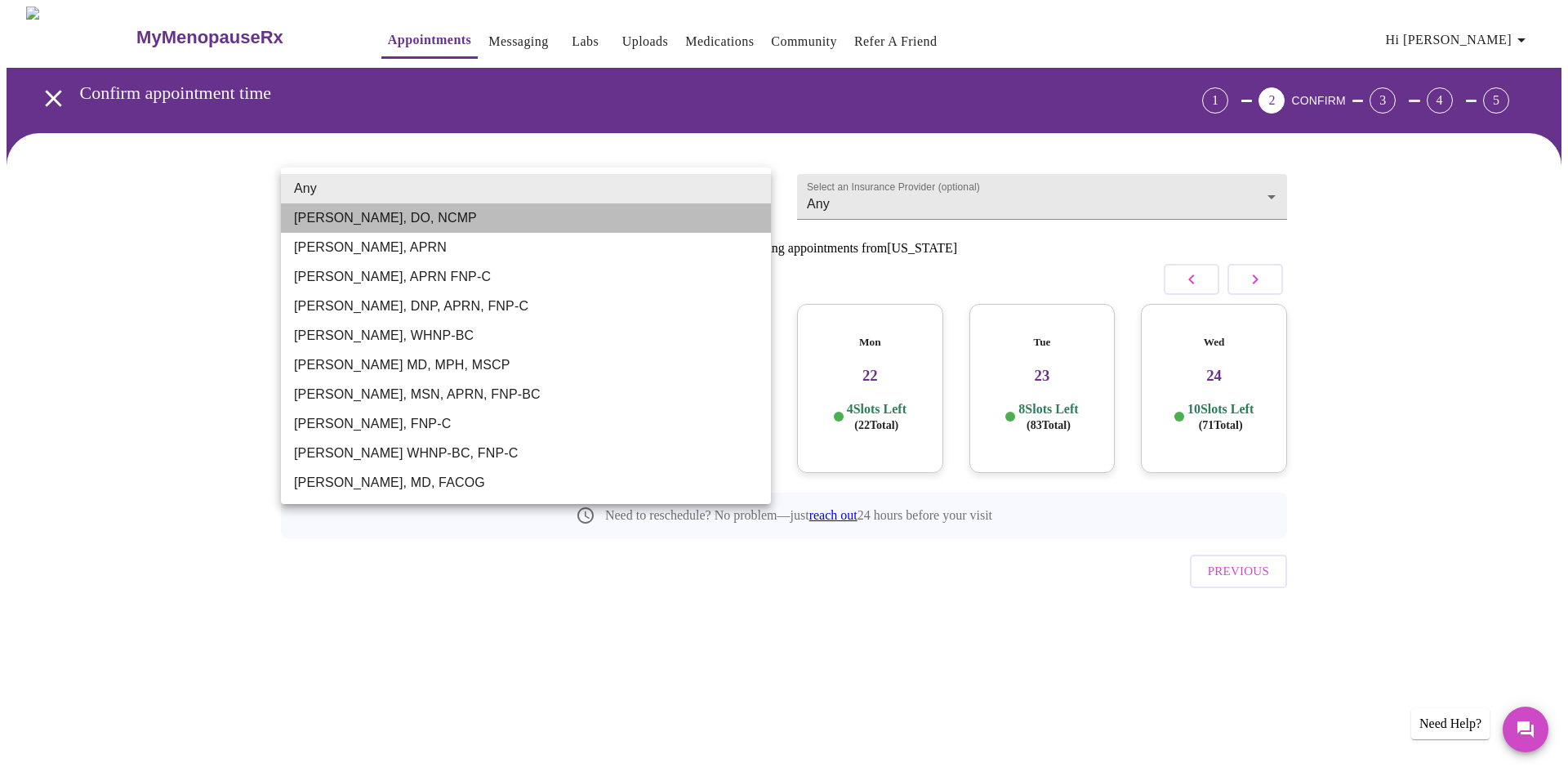
click at [440, 212] on li "Barbra S Hanna, DO, NCMP" at bounding box center [526, 217] width 490 height 29
type input "Barbra S Hanna, DO, NCMP"
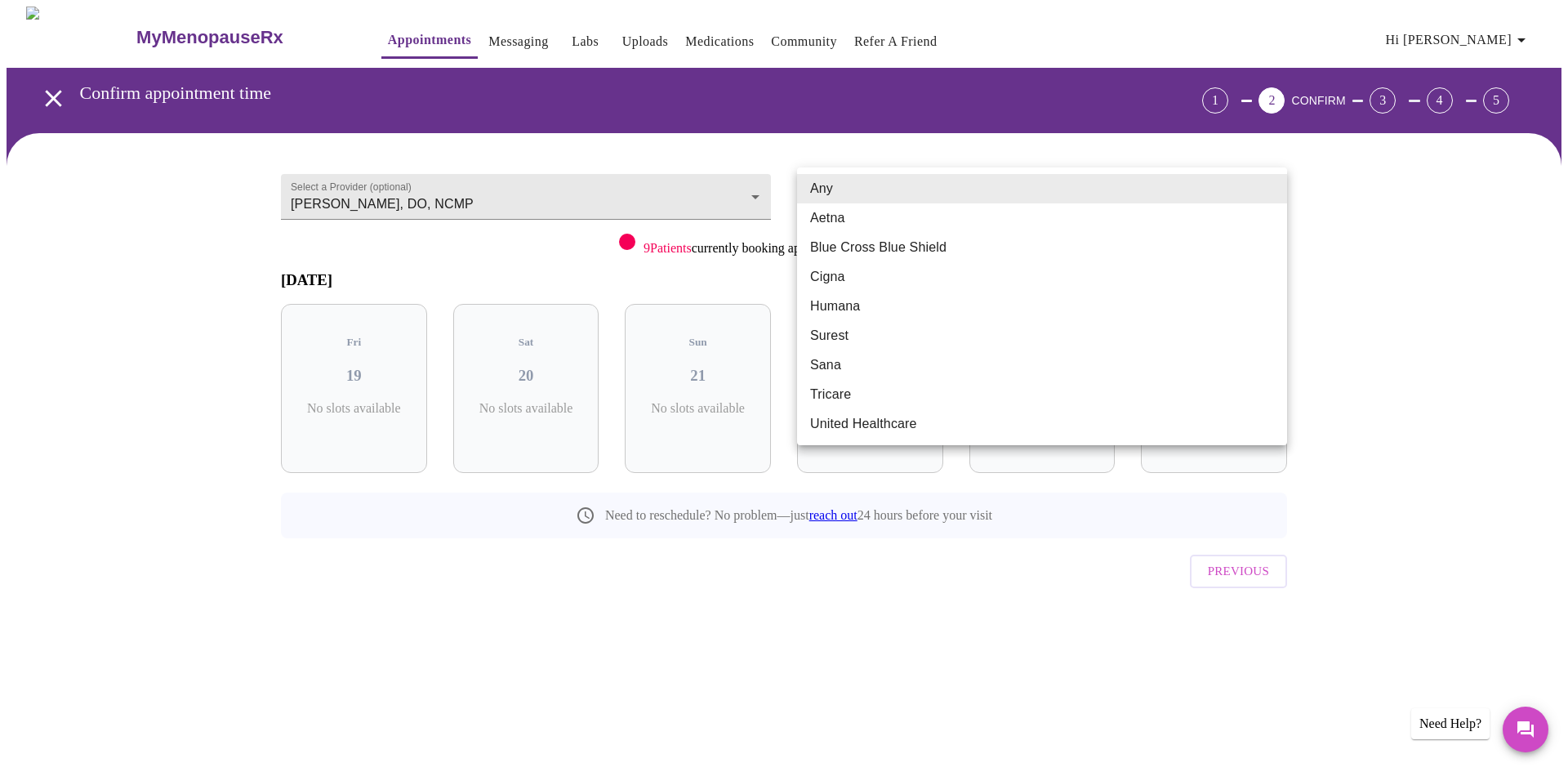
click at [934, 202] on body "MyMenopauseRx Appointments Messaging Labs Uploads Medications Community Refer a…" at bounding box center [784, 337] width 1555 height 663
click at [871, 428] on li "United Healthcare" at bounding box center [1042, 423] width 490 height 29
type input "United Healthcare"
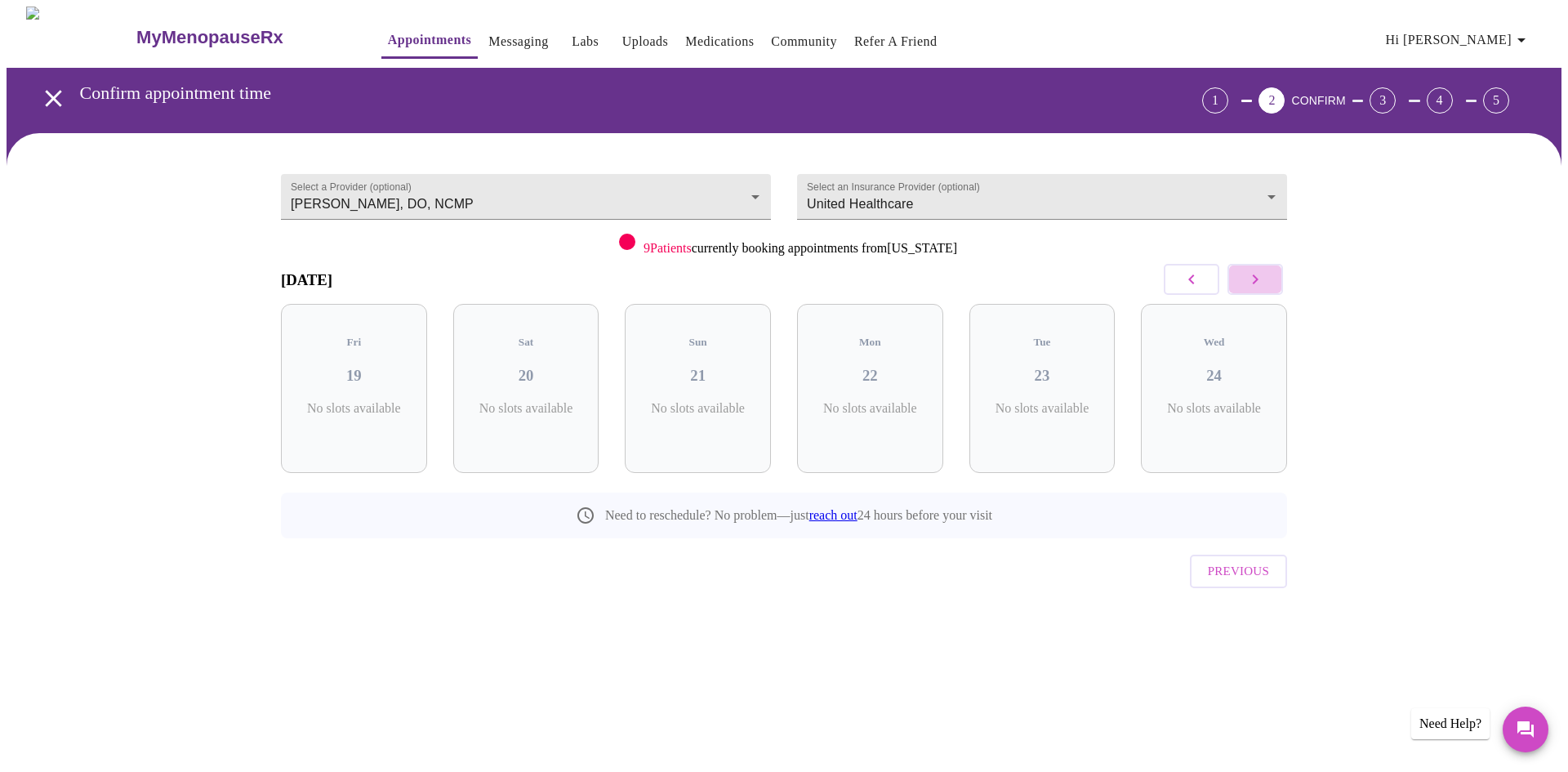
click at [1268, 288] on button "button" at bounding box center [1255, 279] width 55 height 31
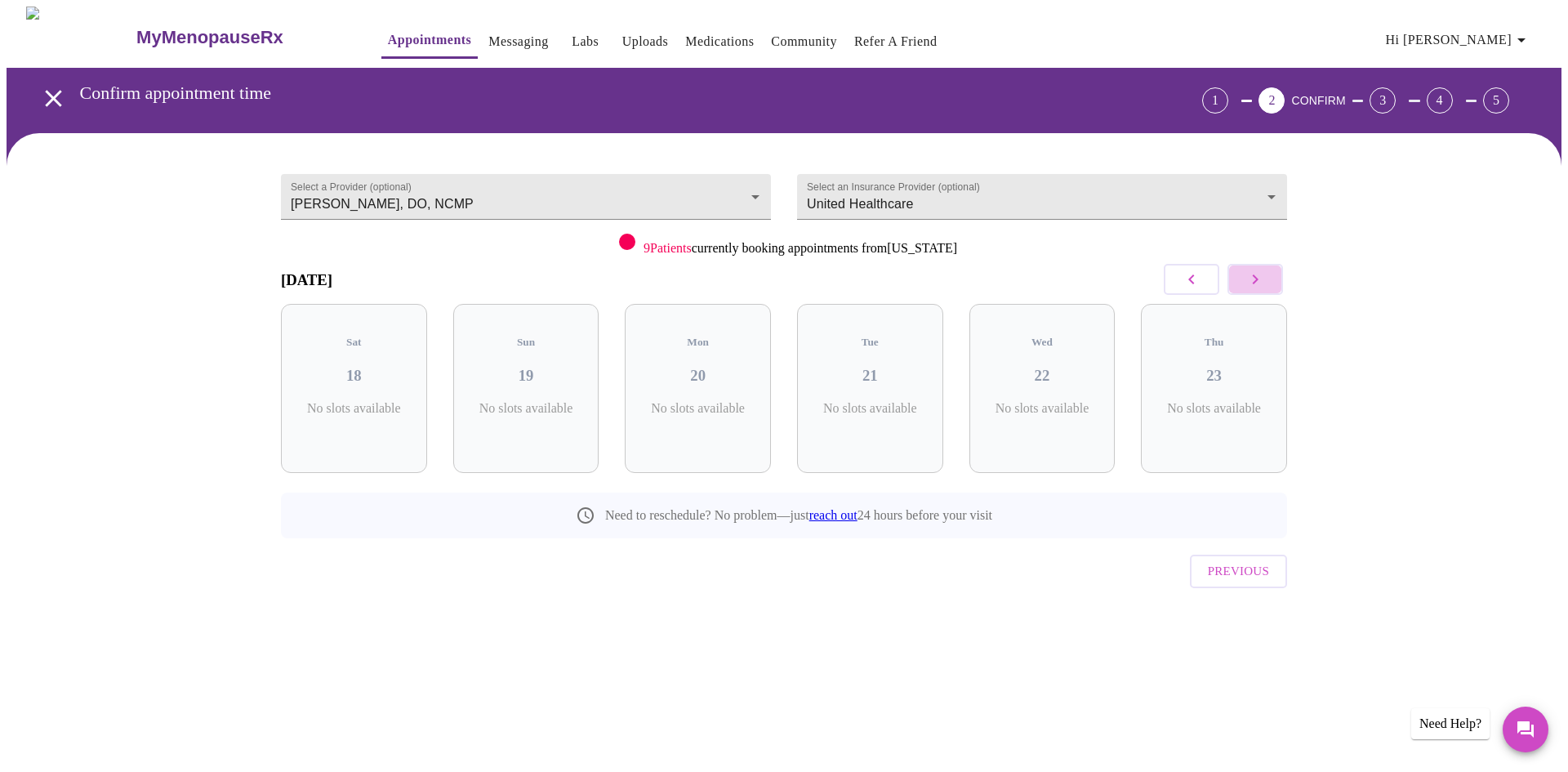
click at [1268, 288] on button "button" at bounding box center [1255, 279] width 55 height 31
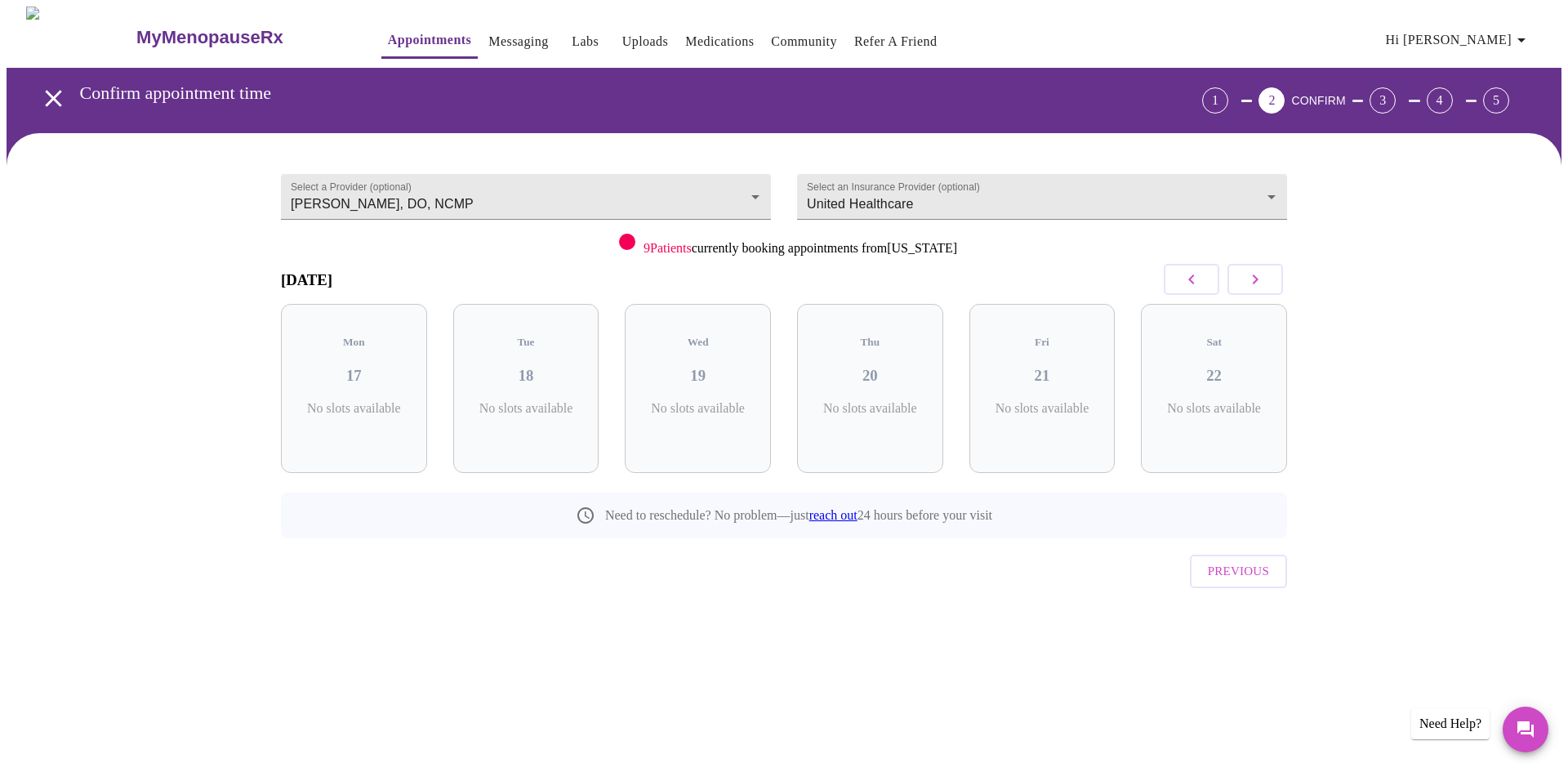
click at [1268, 288] on button "button" at bounding box center [1255, 279] width 55 height 31
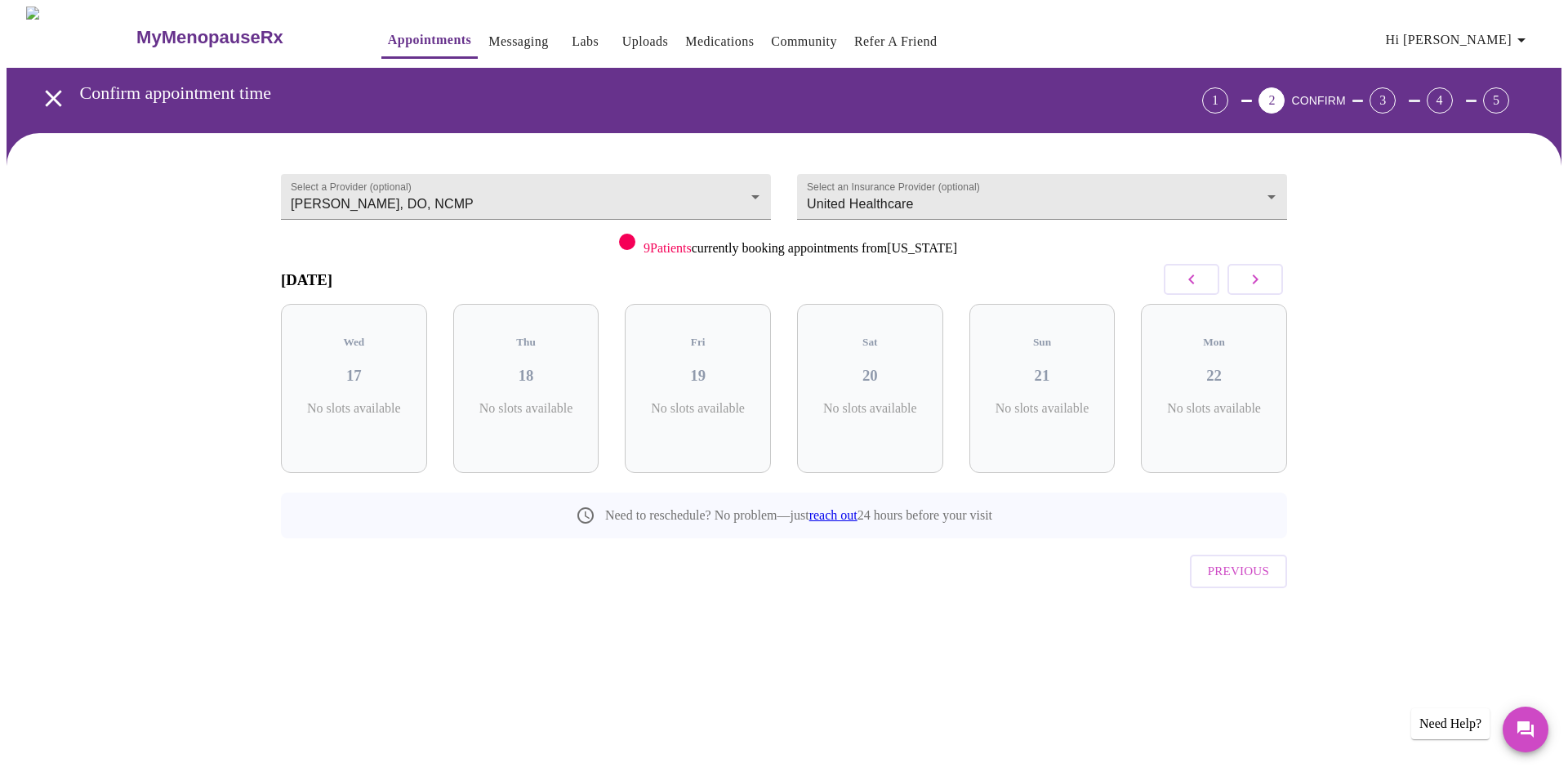
click at [1268, 288] on button "button" at bounding box center [1255, 279] width 55 height 31
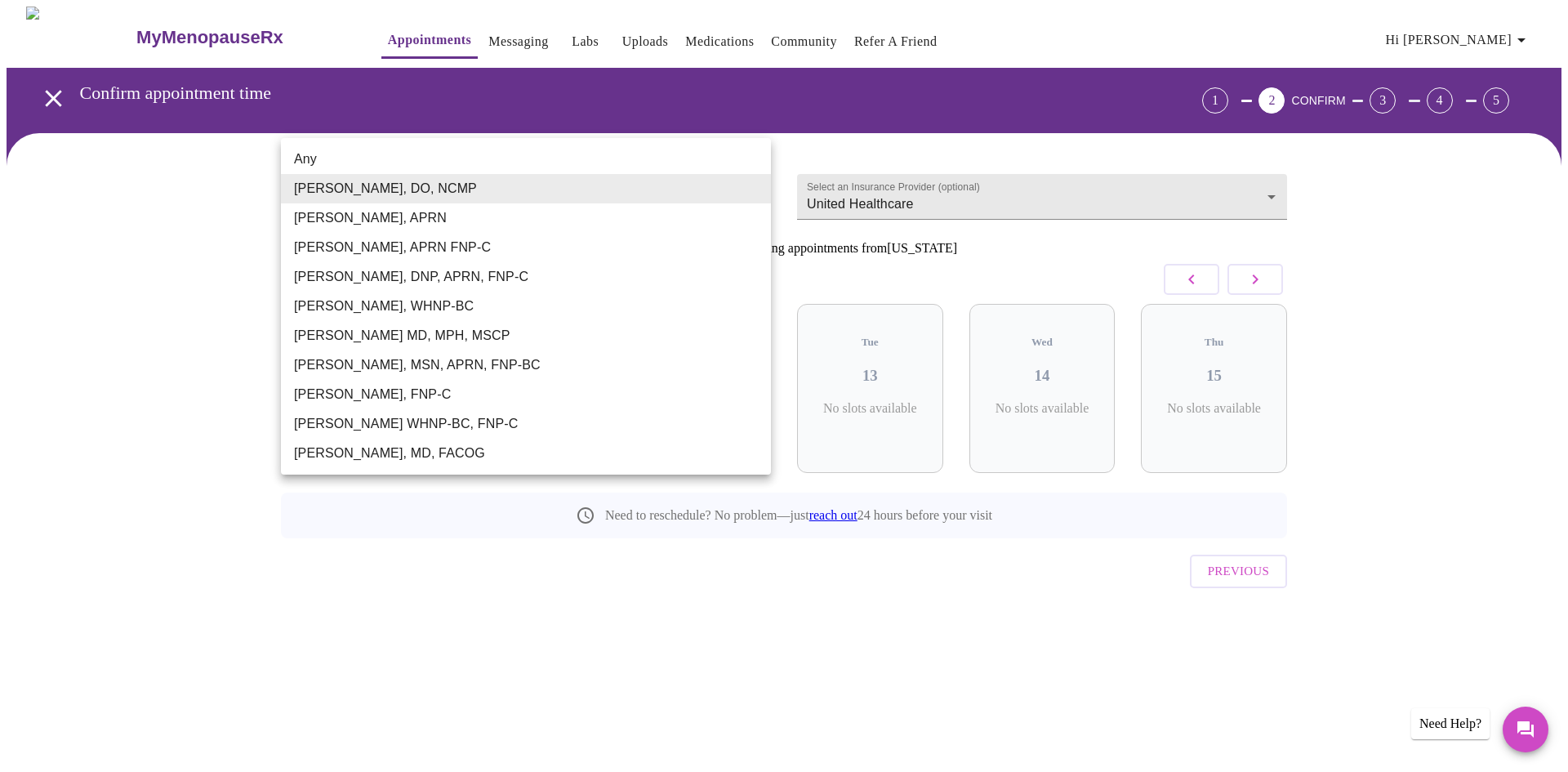
click at [507, 193] on body "MyMenopauseRx Appointments Messaging Labs Uploads Medications Community Refer a…" at bounding box center [784, 337] width 1555 height 663
click at [166, 379] on div at bounding box center [784, 386] width 1568 height 772
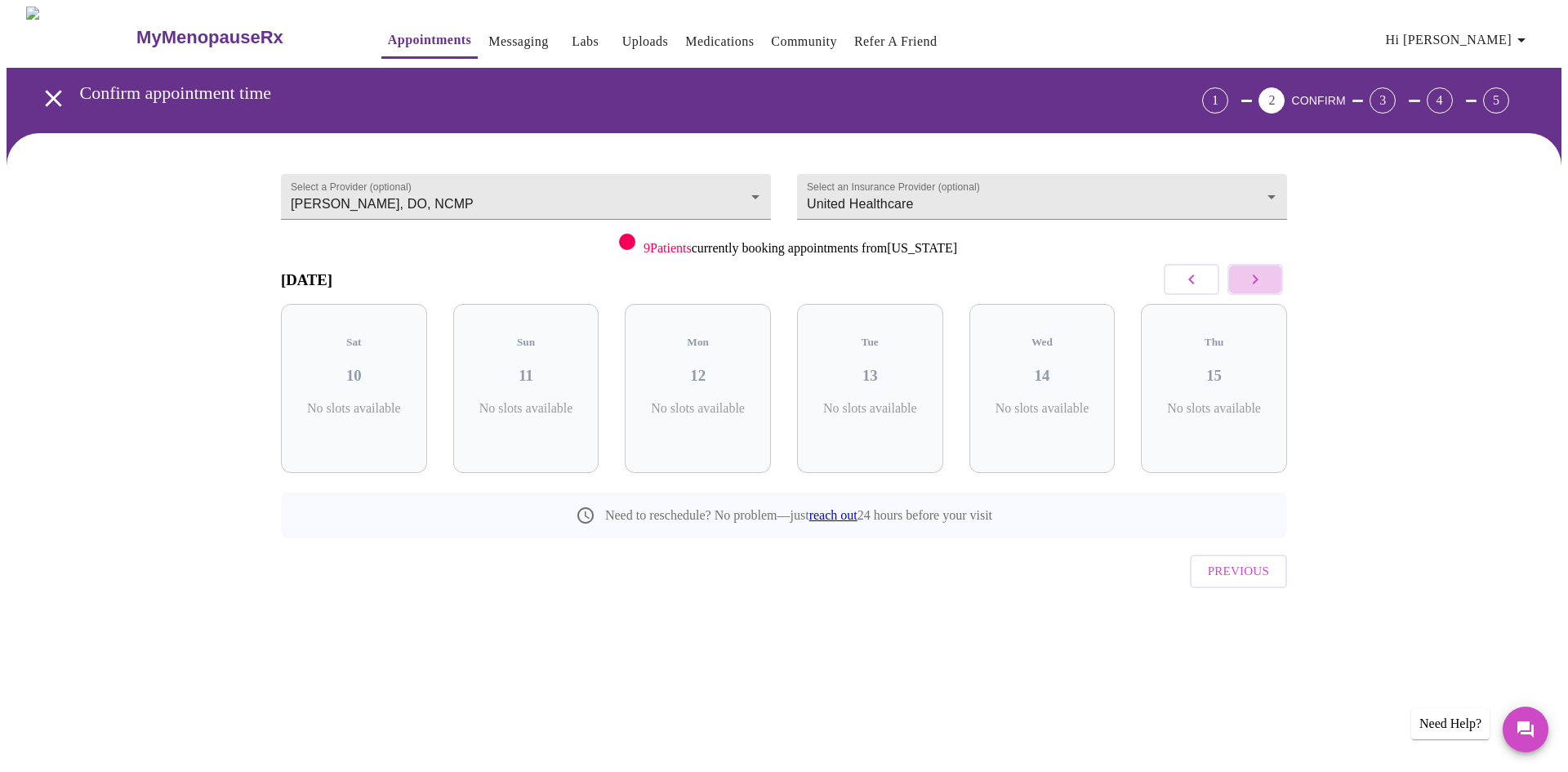
click at [1259, 280] on icon "button" at bounding box center [1255, 279] width 19 height 19
click at [633, 191] on body "MyMenopauseRx Appointments Messaging Labs Uploads Medications Community Refer a…" at bounding box center [784, 337] width 1555 height 663
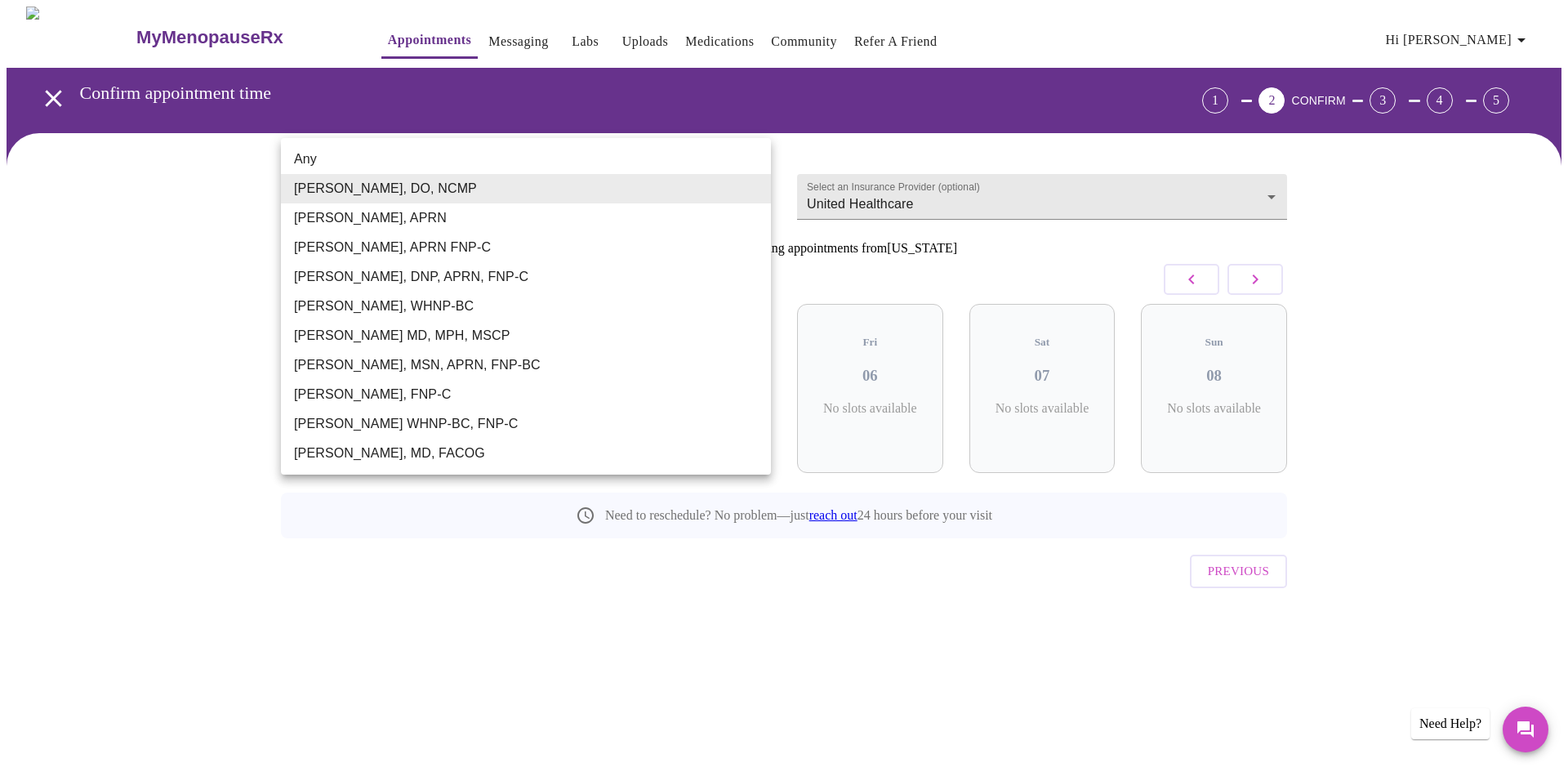
click at [228, 349] on div at bounding box center [784, 386] width 1568 height 772
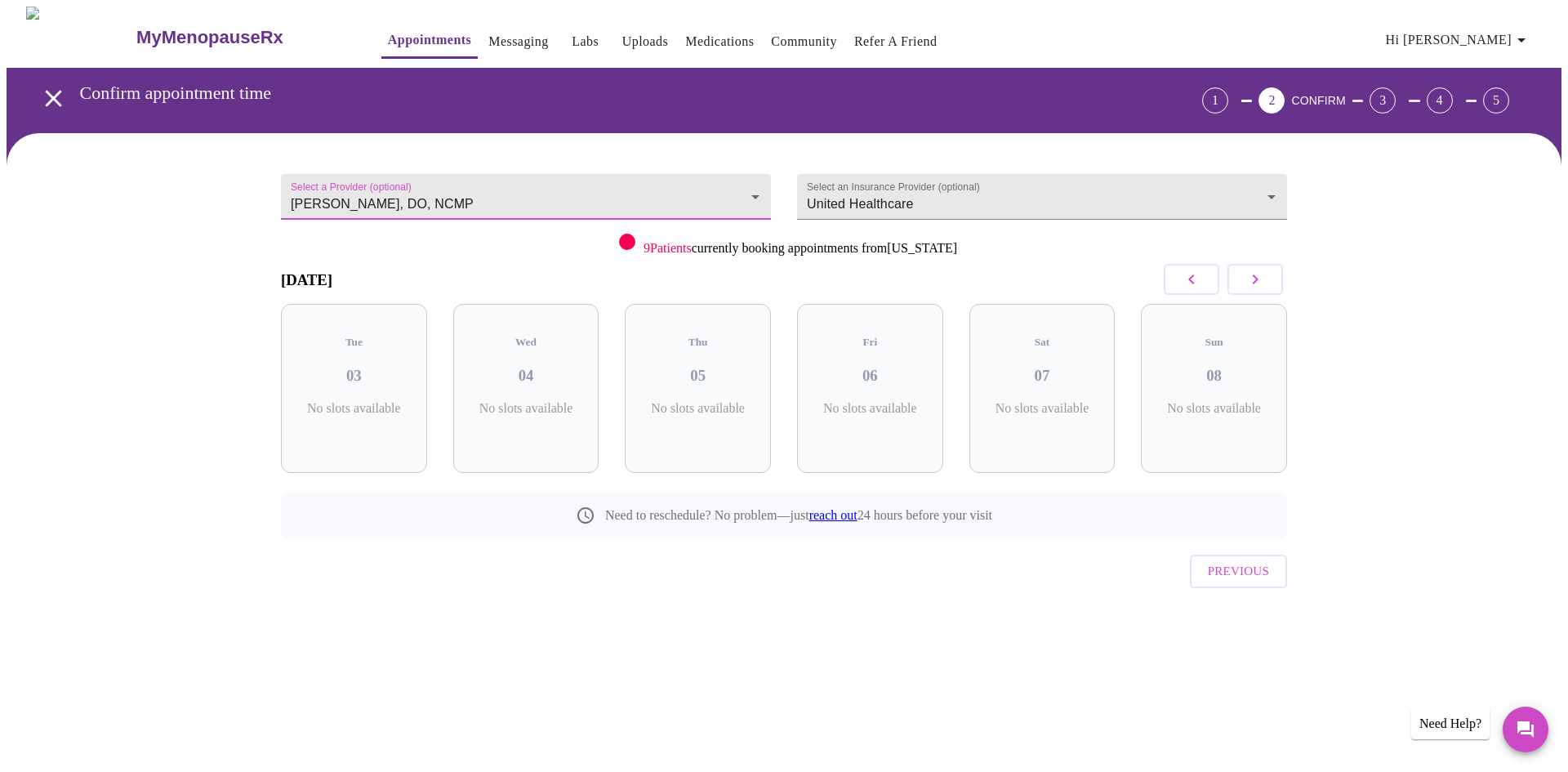
click at [571, 33] on link "Labs" at bounding box center [585, 41] width 27 height 23
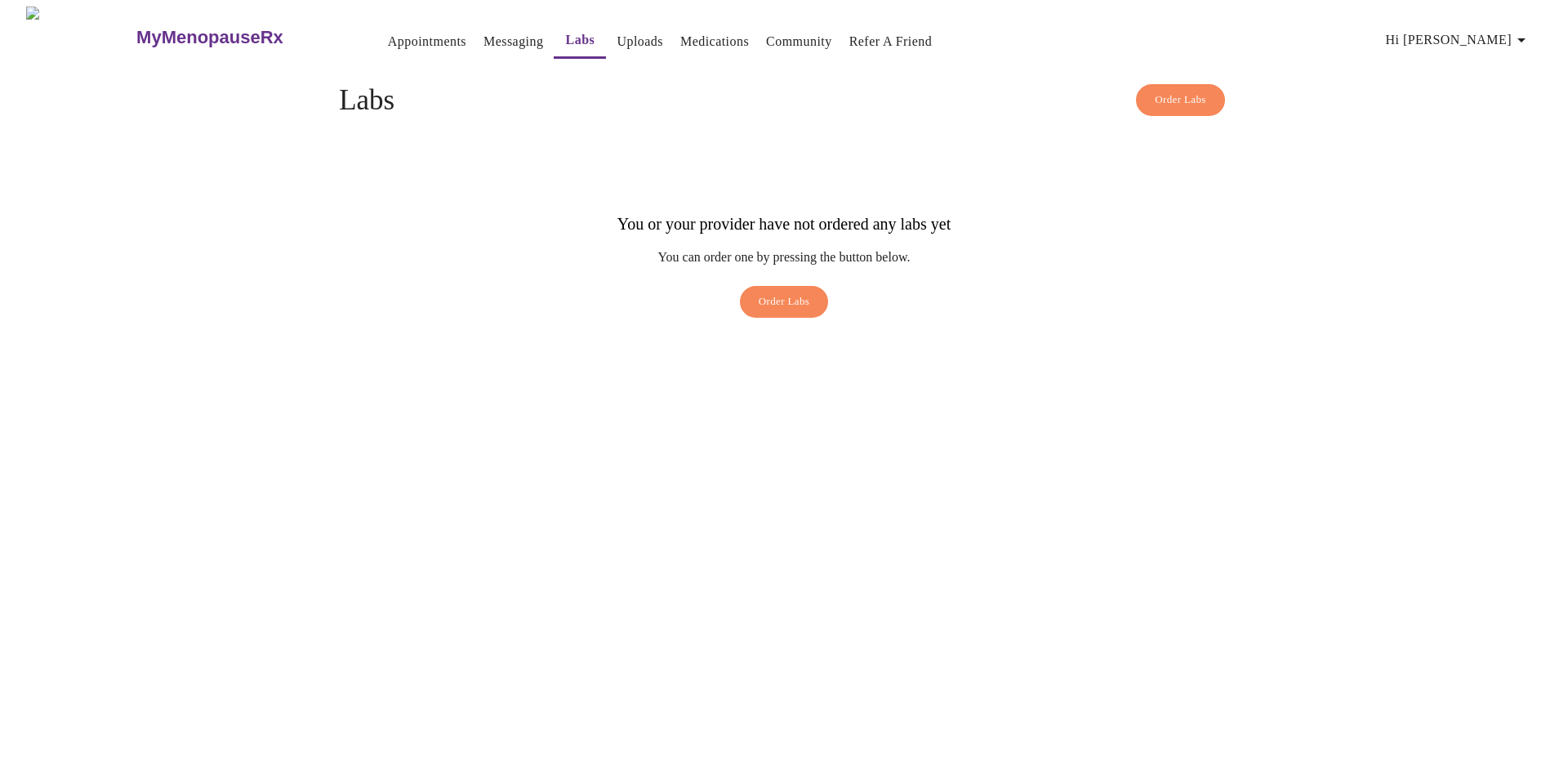
click at [617, 39] on link "Uploads" at bounding box center [639, 41] width 47 height 23
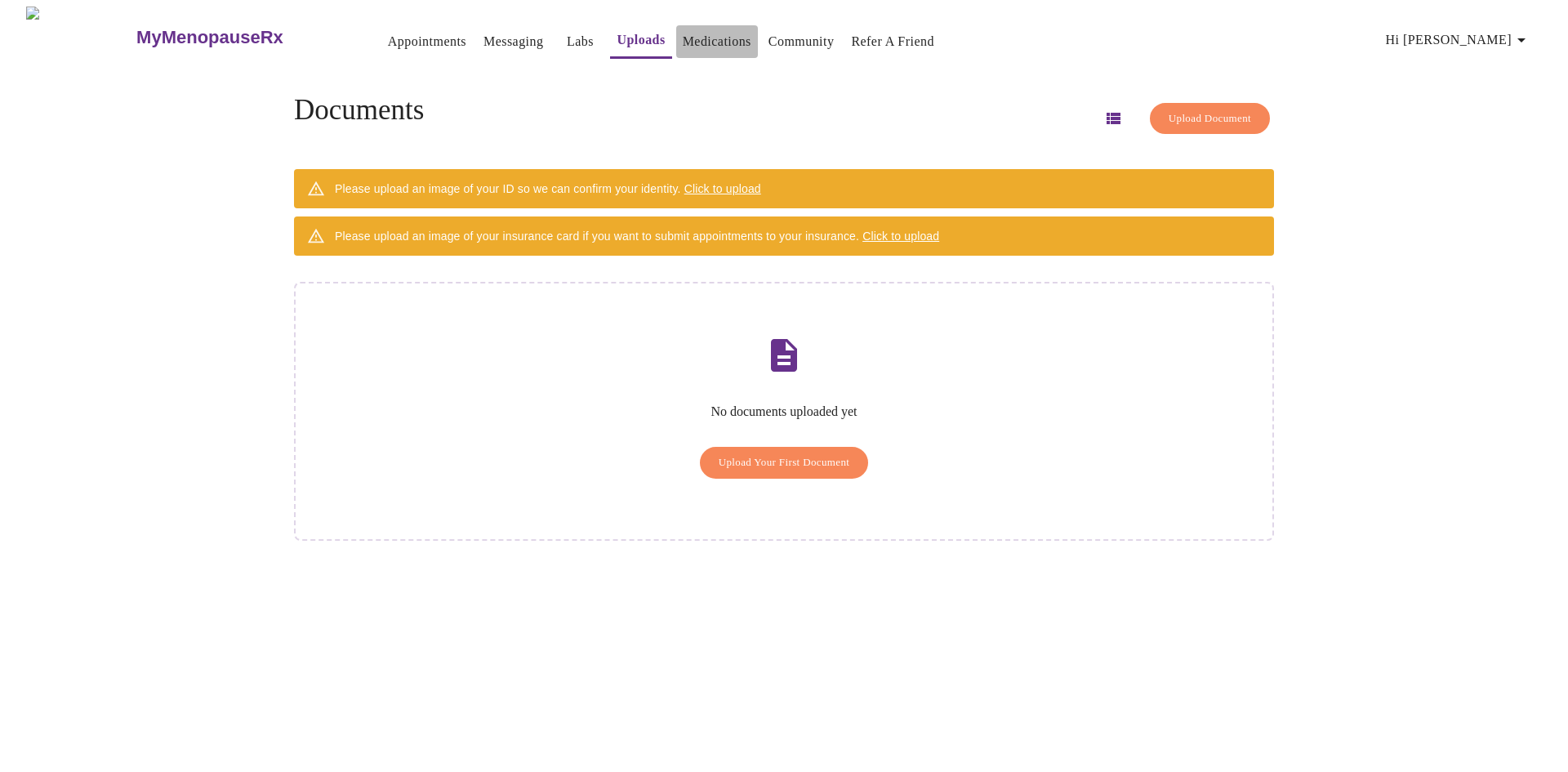
click at [694, 38] on link "Medications" at bounding box center [718, 41] width 69 height 23
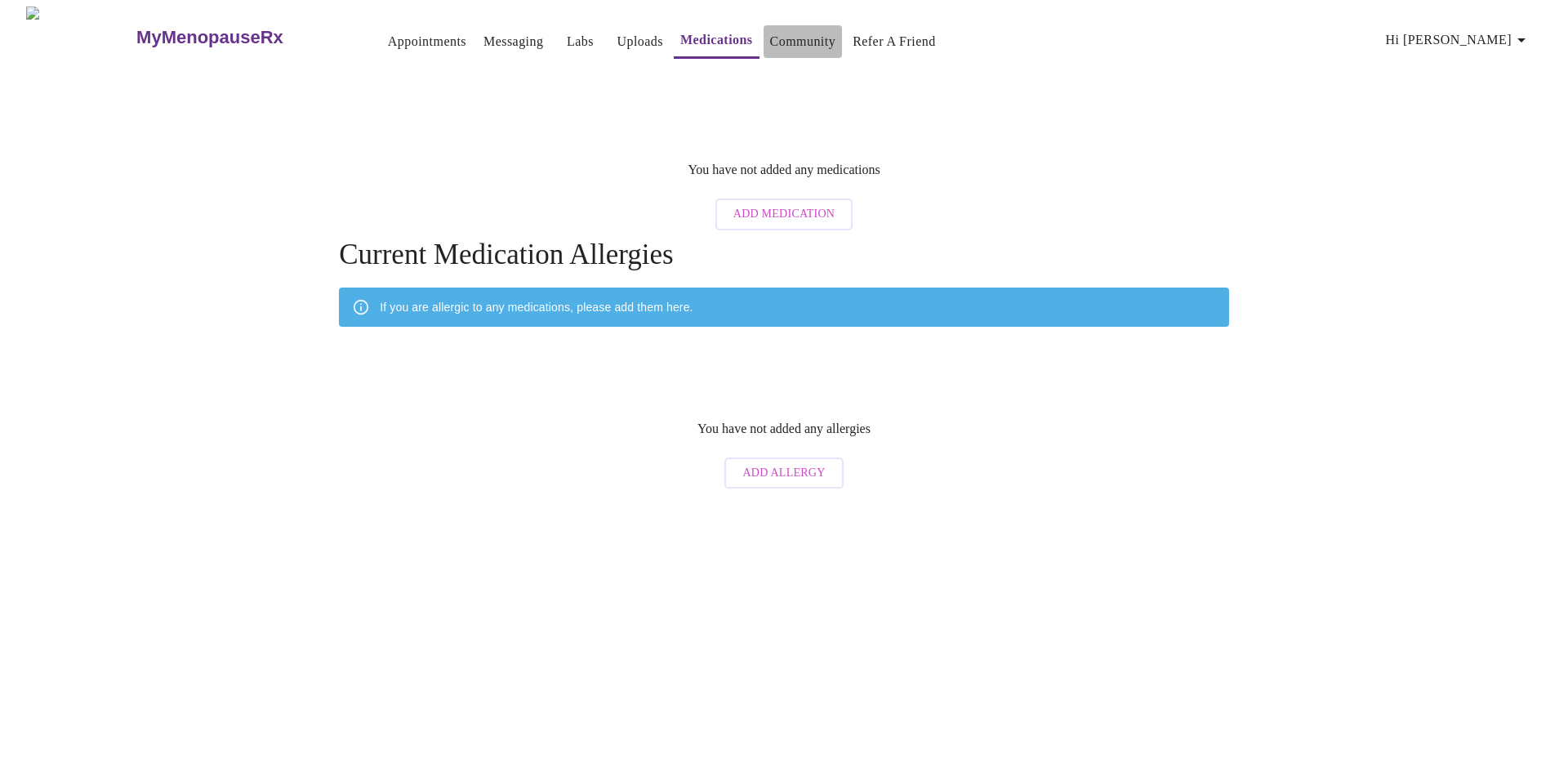
click at [787, 38] on link "Community" at bounding box center [803, 41] width 66 height 23
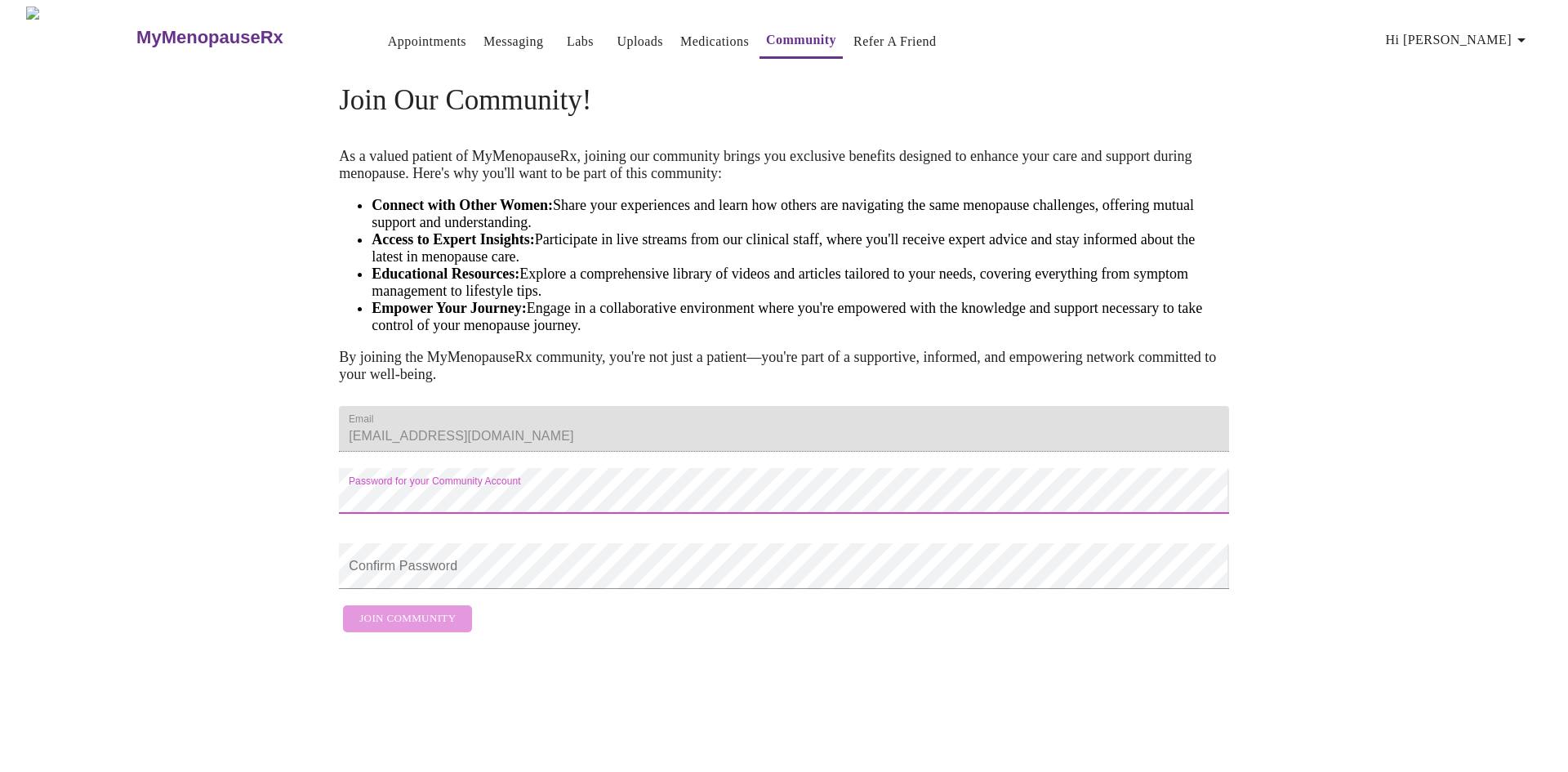
click at [249, 525] on div "MyMenopauseRx Appointments Messaging Labs Uploads Medications Community Refer a…" at bounding box center [784, 323] width 1555 height 634
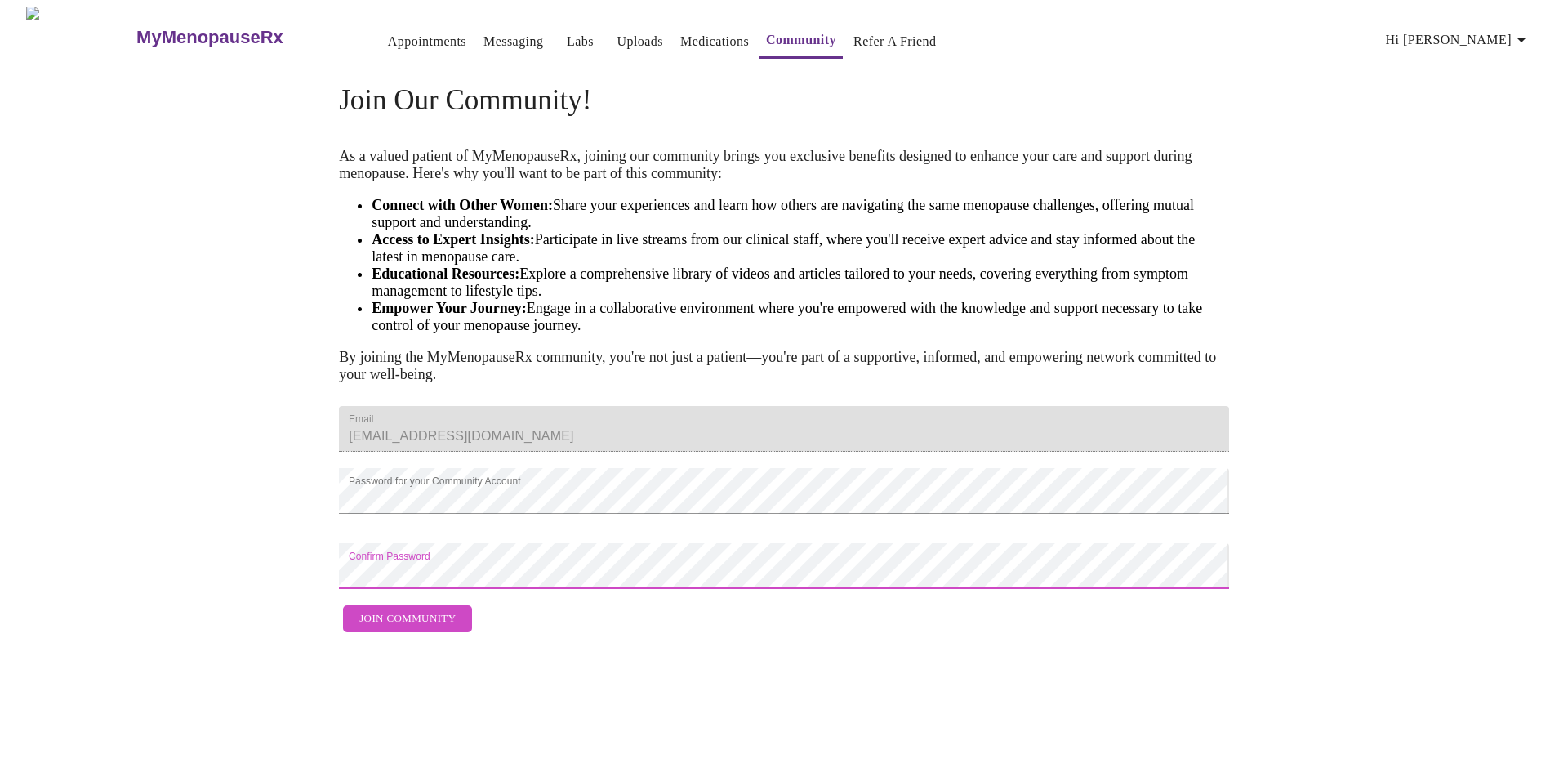
click at [384, 628] on span "Join Community" at bounding box center [407, 618] width 96 height 18
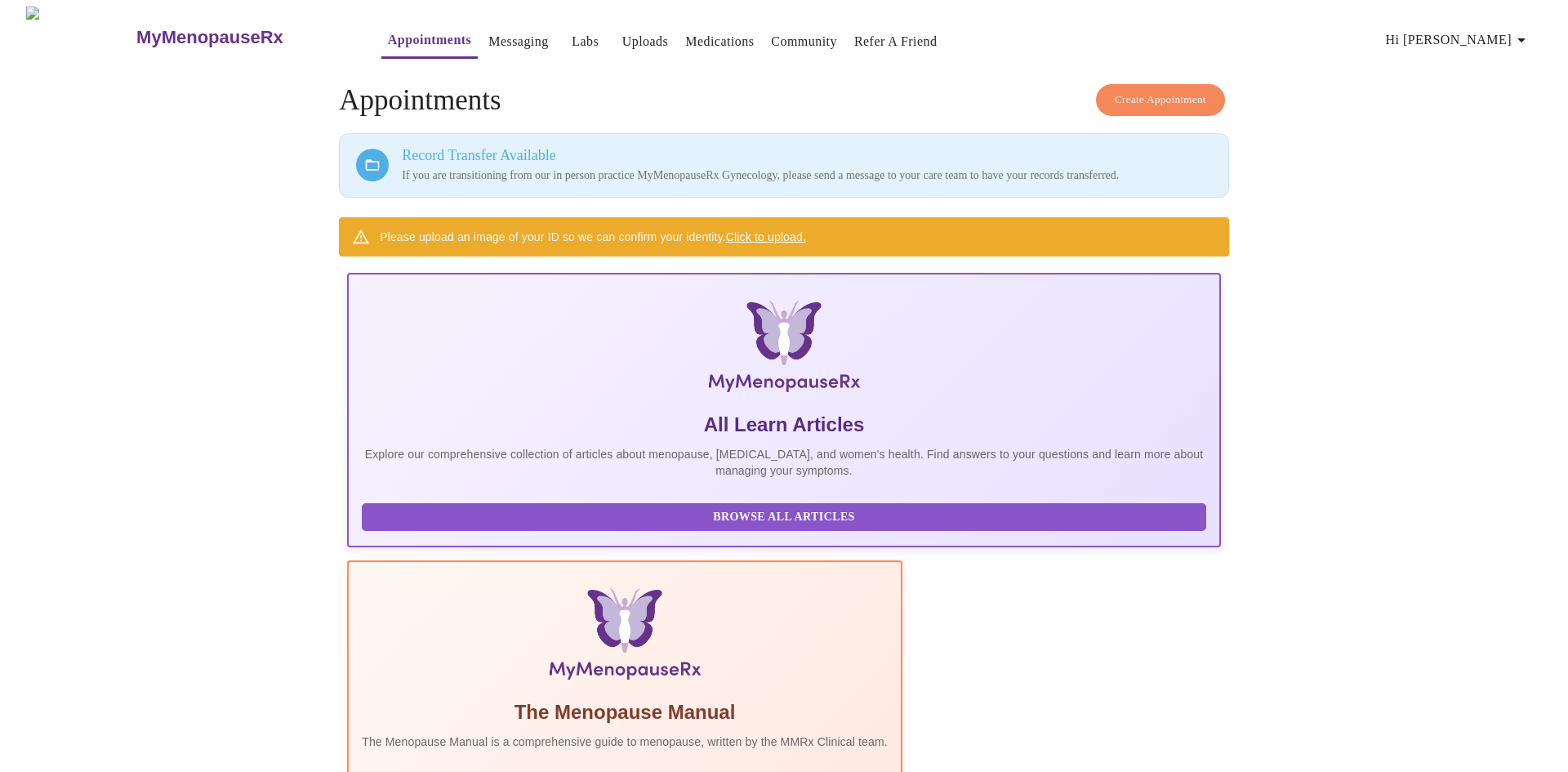
click at [1161, 94] on span "Create Appointment" at bounding box center [1160, 99] width 92 height 18
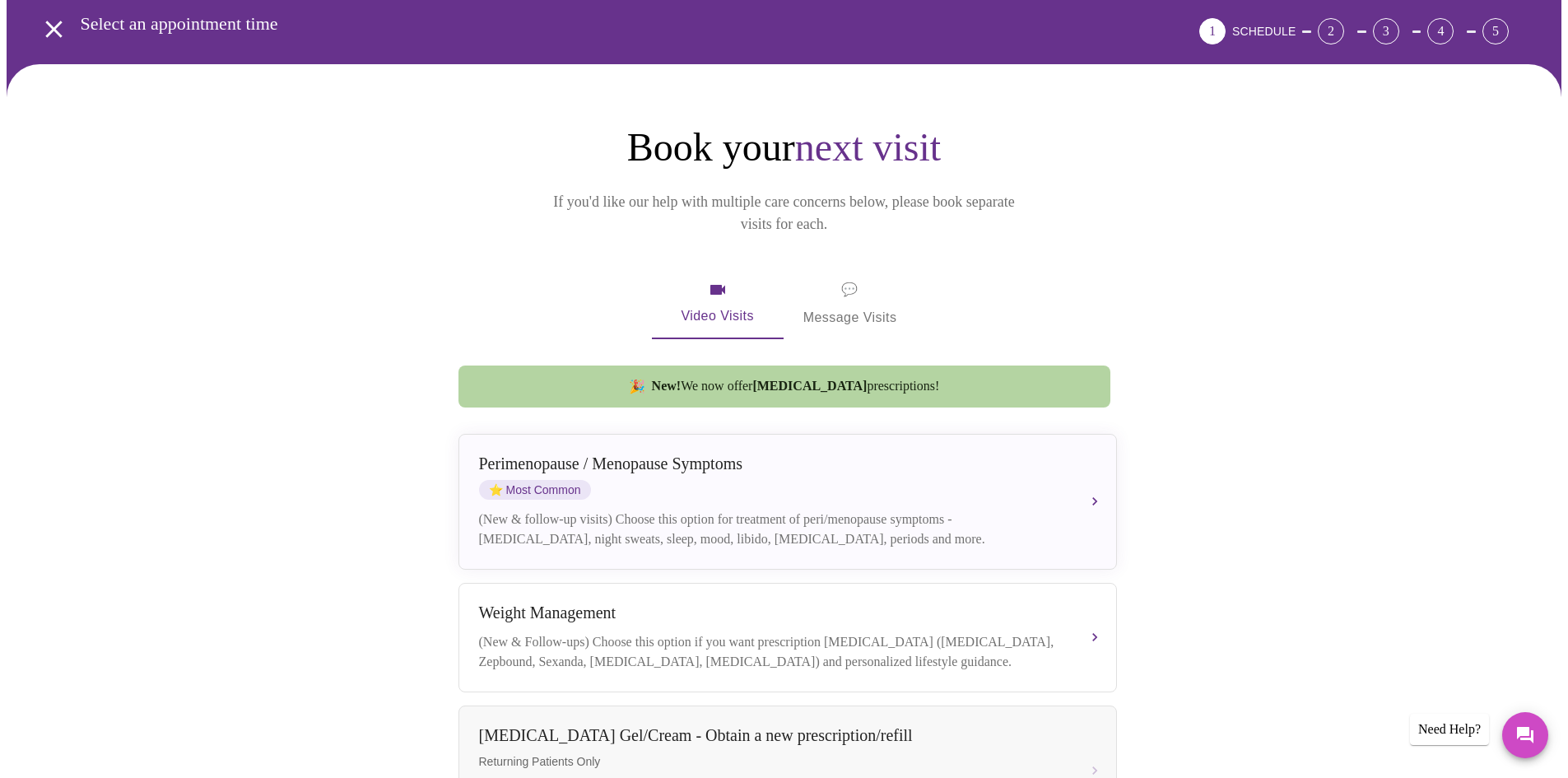
scroll to position [247, 0]
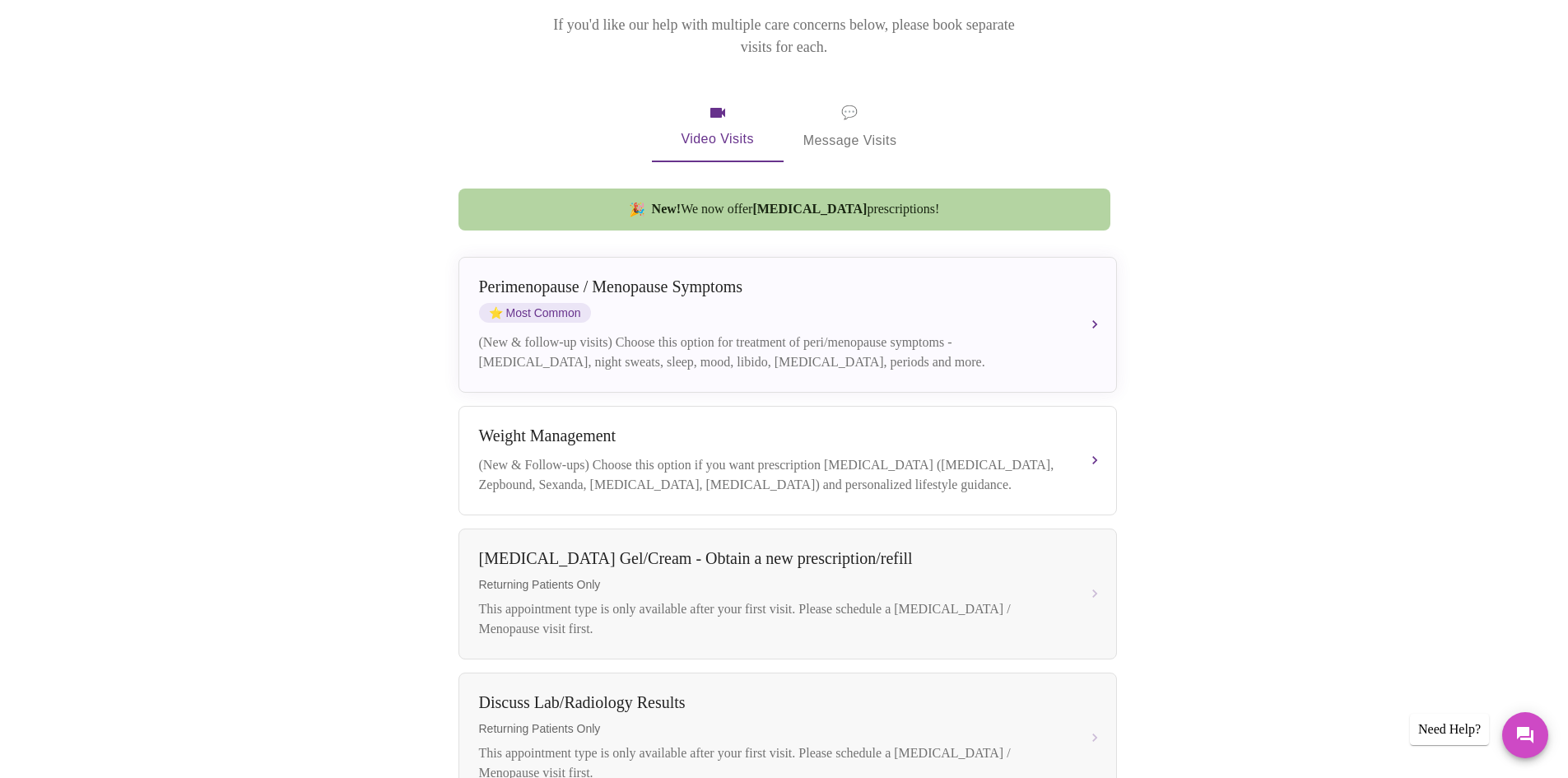
click at [1035, 280] on div "Perimenopause / Menopause Symptoms ⭐ Most Common" at bounding box center [771, 300] width 585 height 45
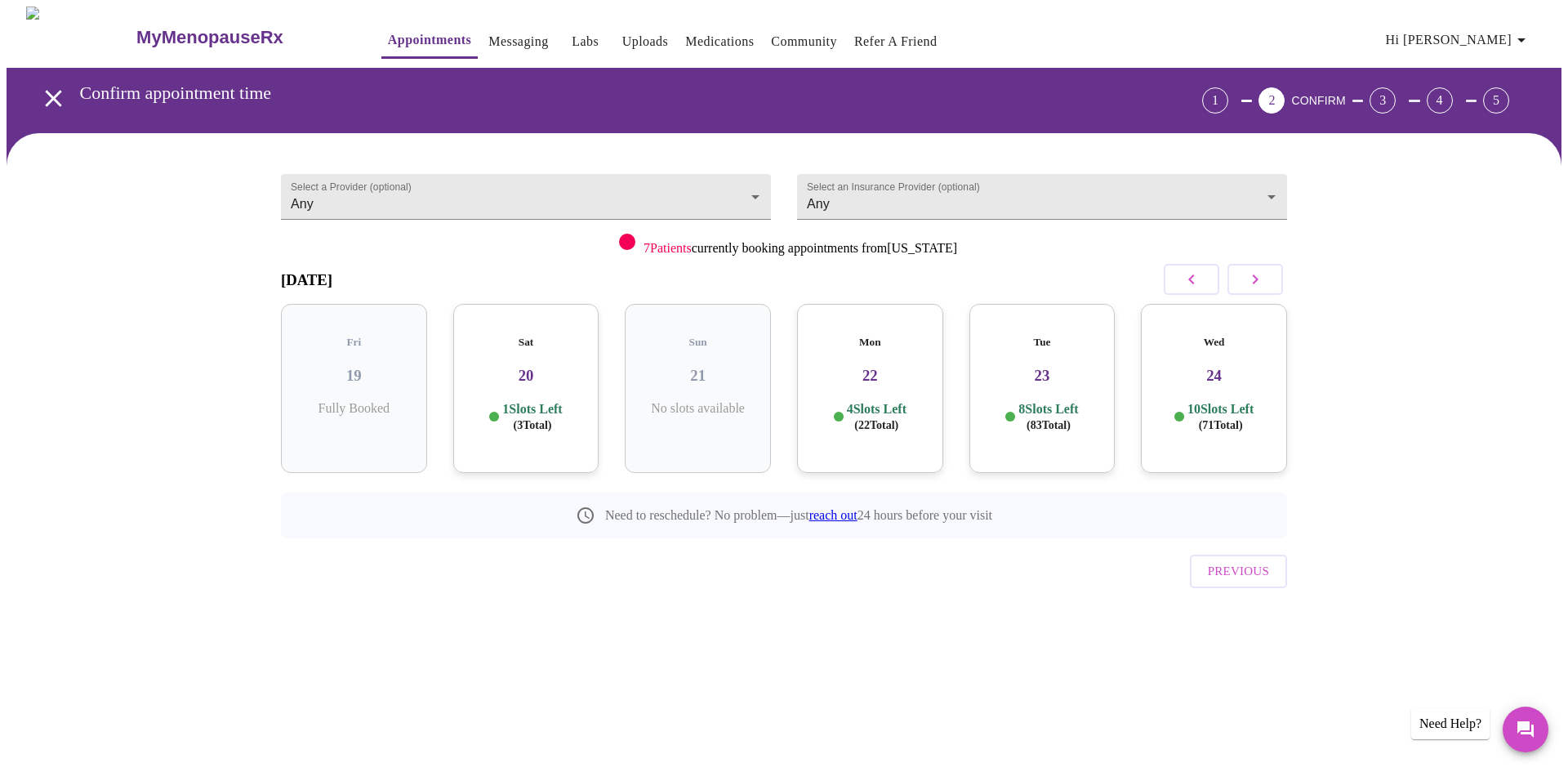
click at [529, 367] on h3 "20" at bounding box center [526, 376] width 120 height 18
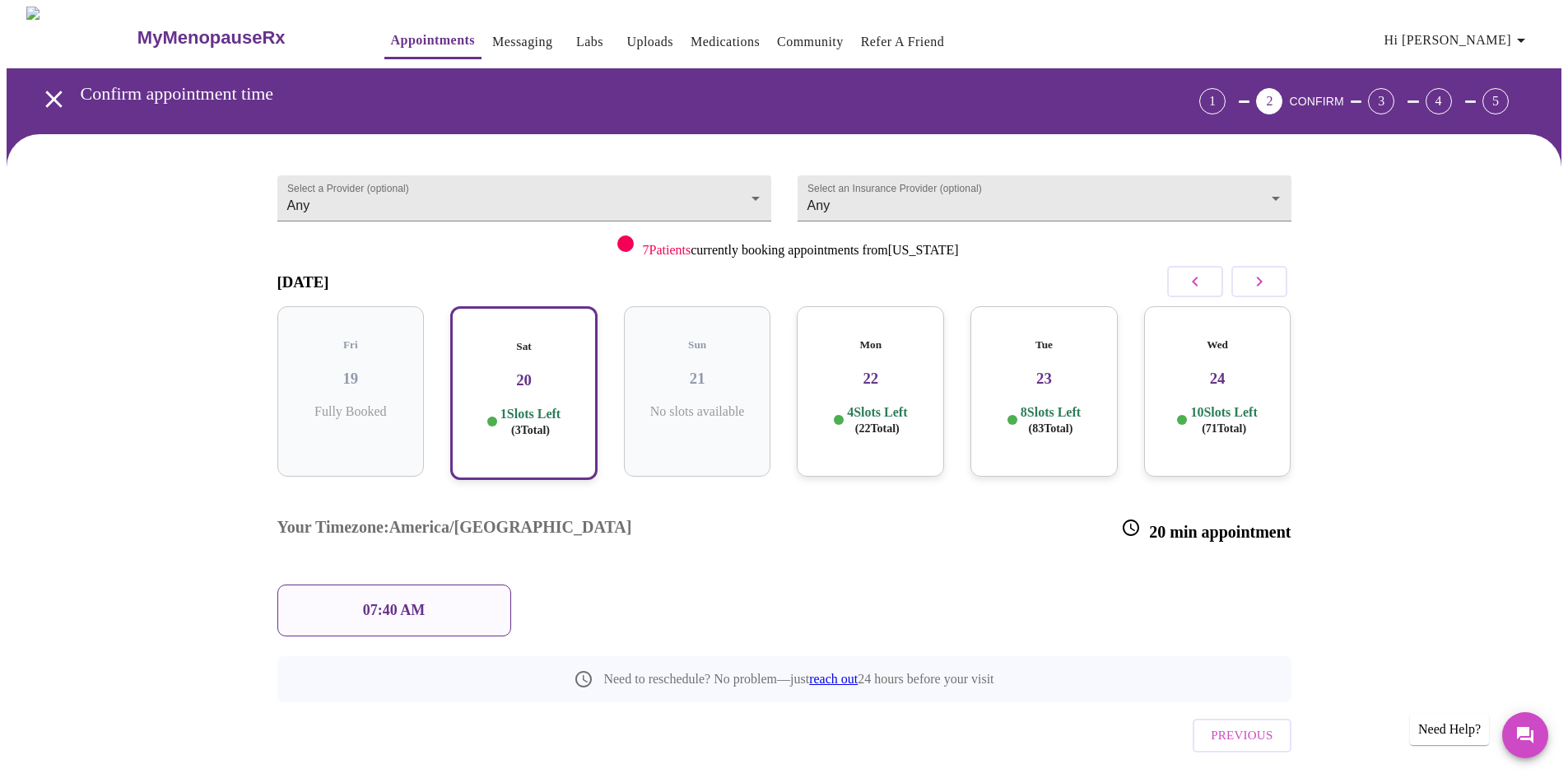
click at [875, 404] on p "4 Slots Left ( 22 Total)" at bounding box center [878, 420] width 60 height 32
